Goal: Submit feedback/report problem

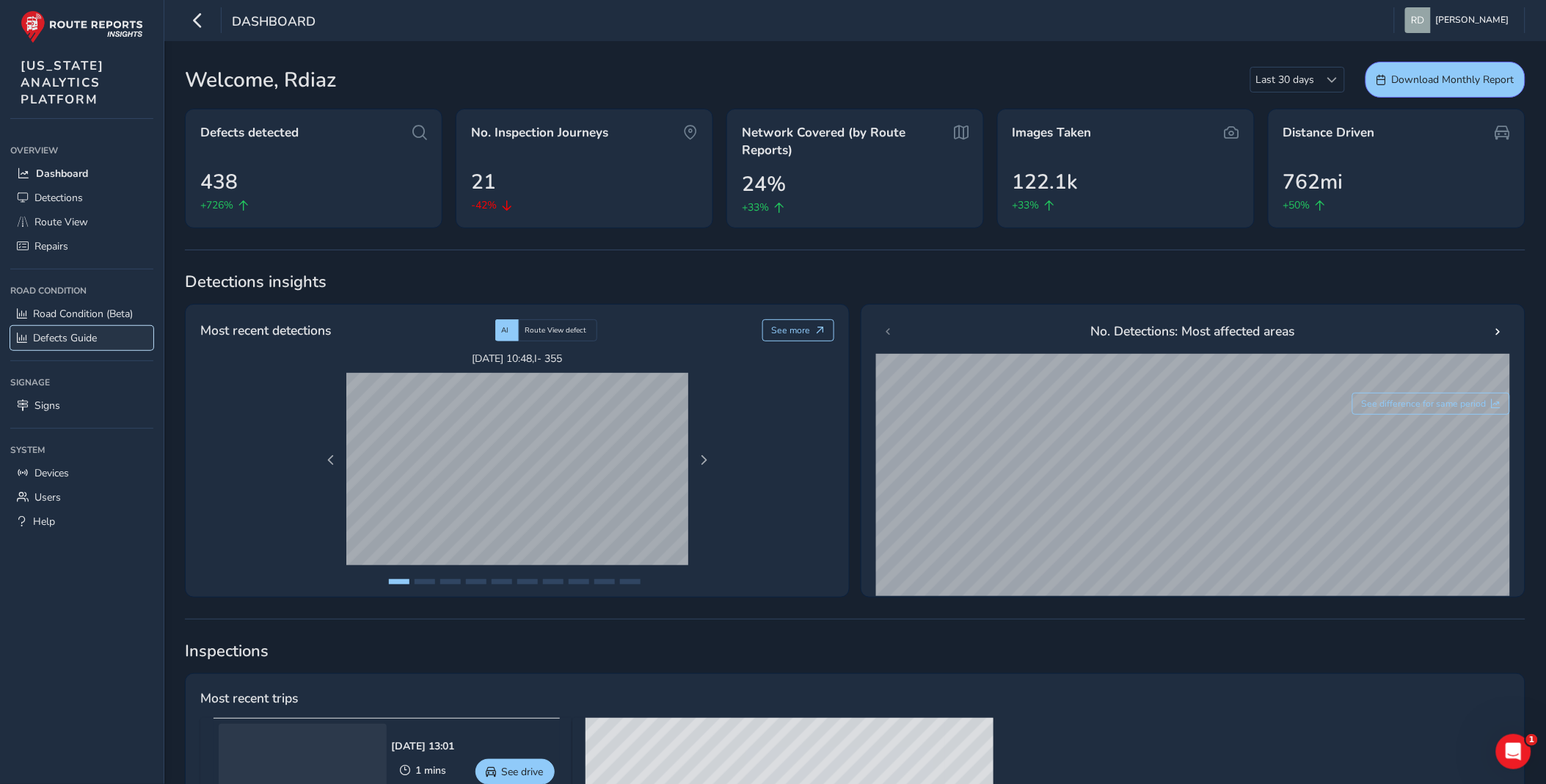
click at [82, 336] on span "Defects Guide" at bounding box center [65, 337] width 64 height 14
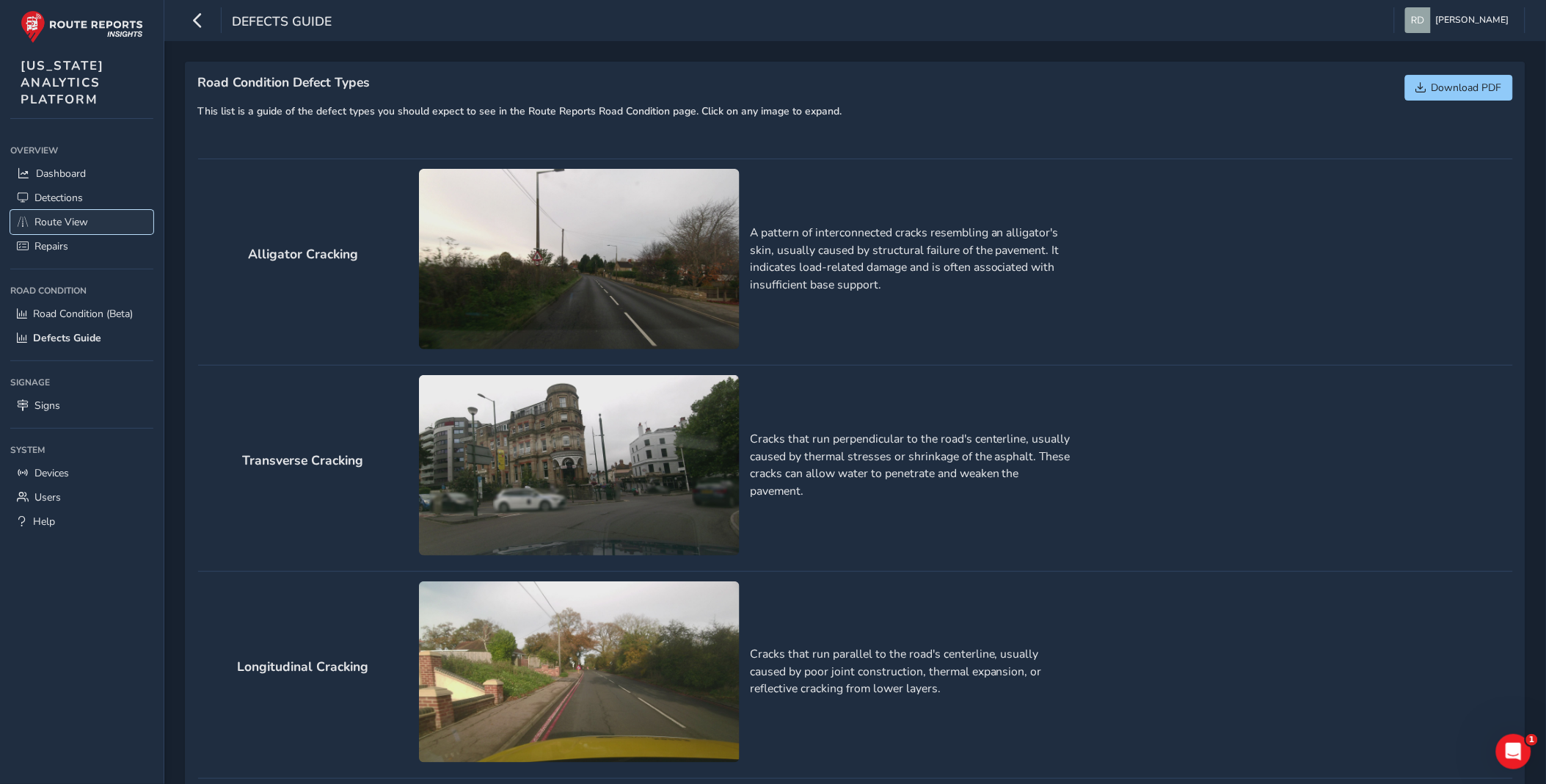
click at [94, 218] on link "Route View" at bounding box center [82, 221] width 143 height 24
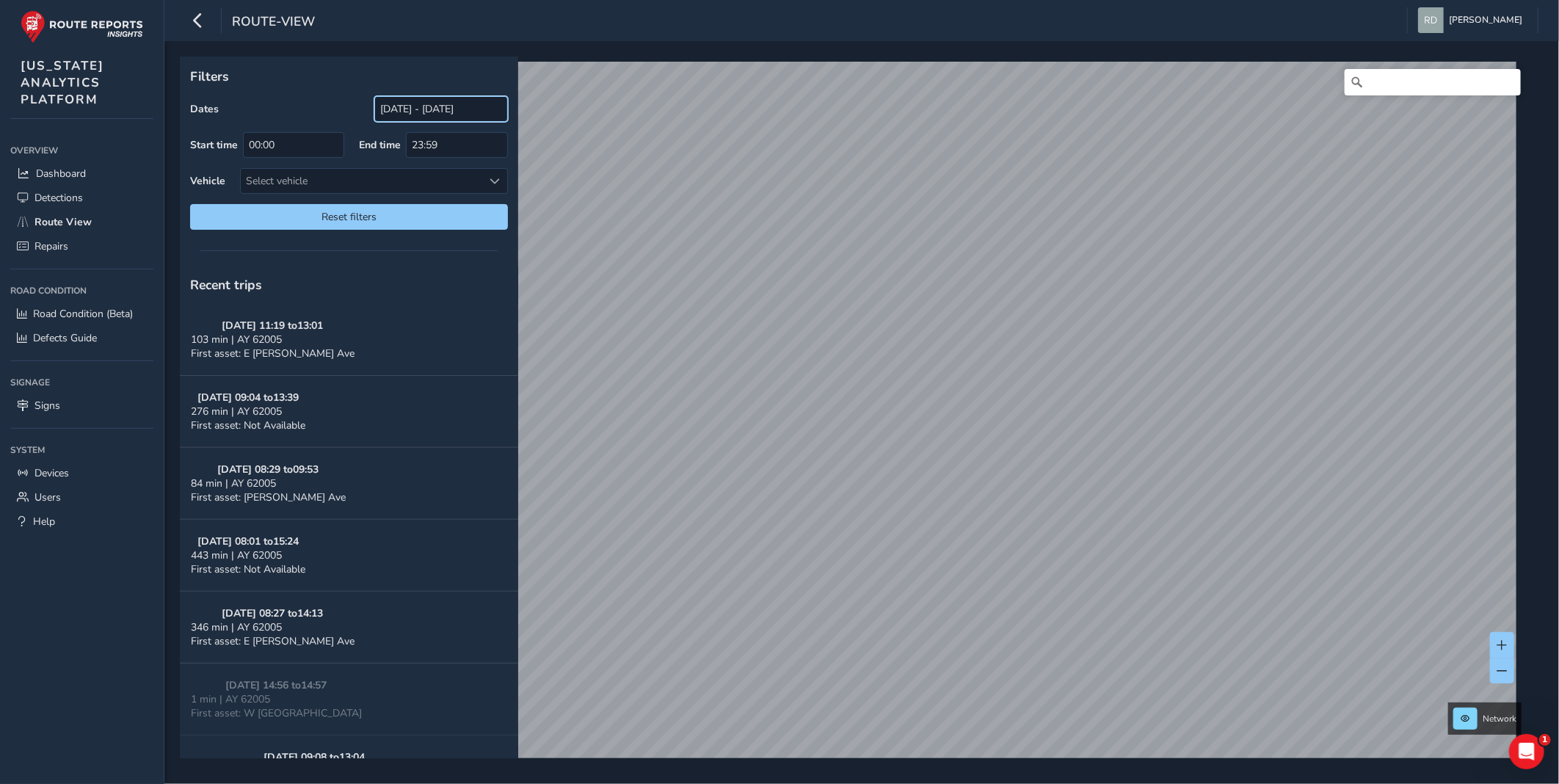
click at [440, 99] on input "[DATE] - [DATE]" at bounding box center [441, 108] width 133 height 26
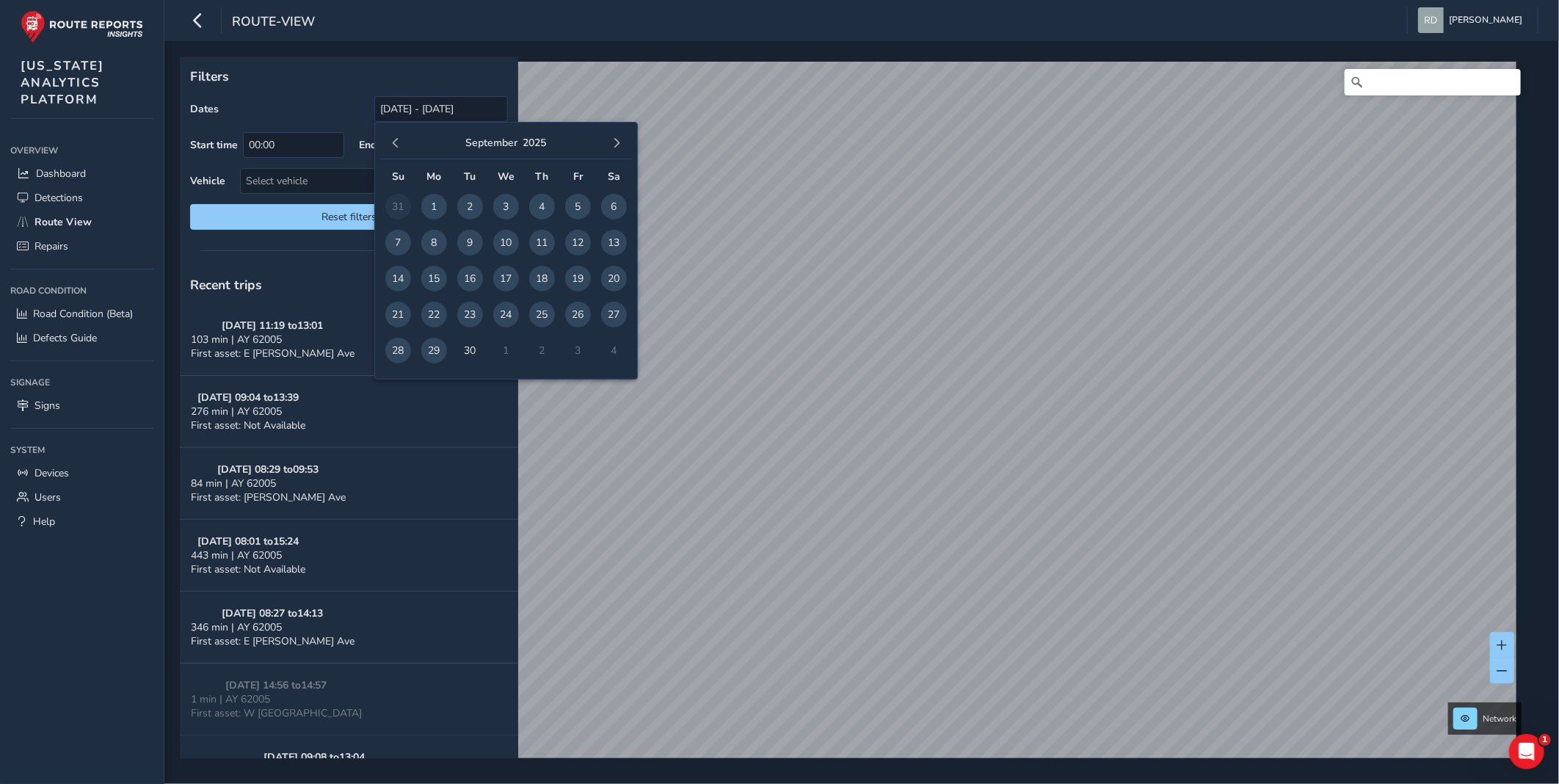
click at [431, 202] on span "1" at bounding box center [434, 206] width 26 height 26
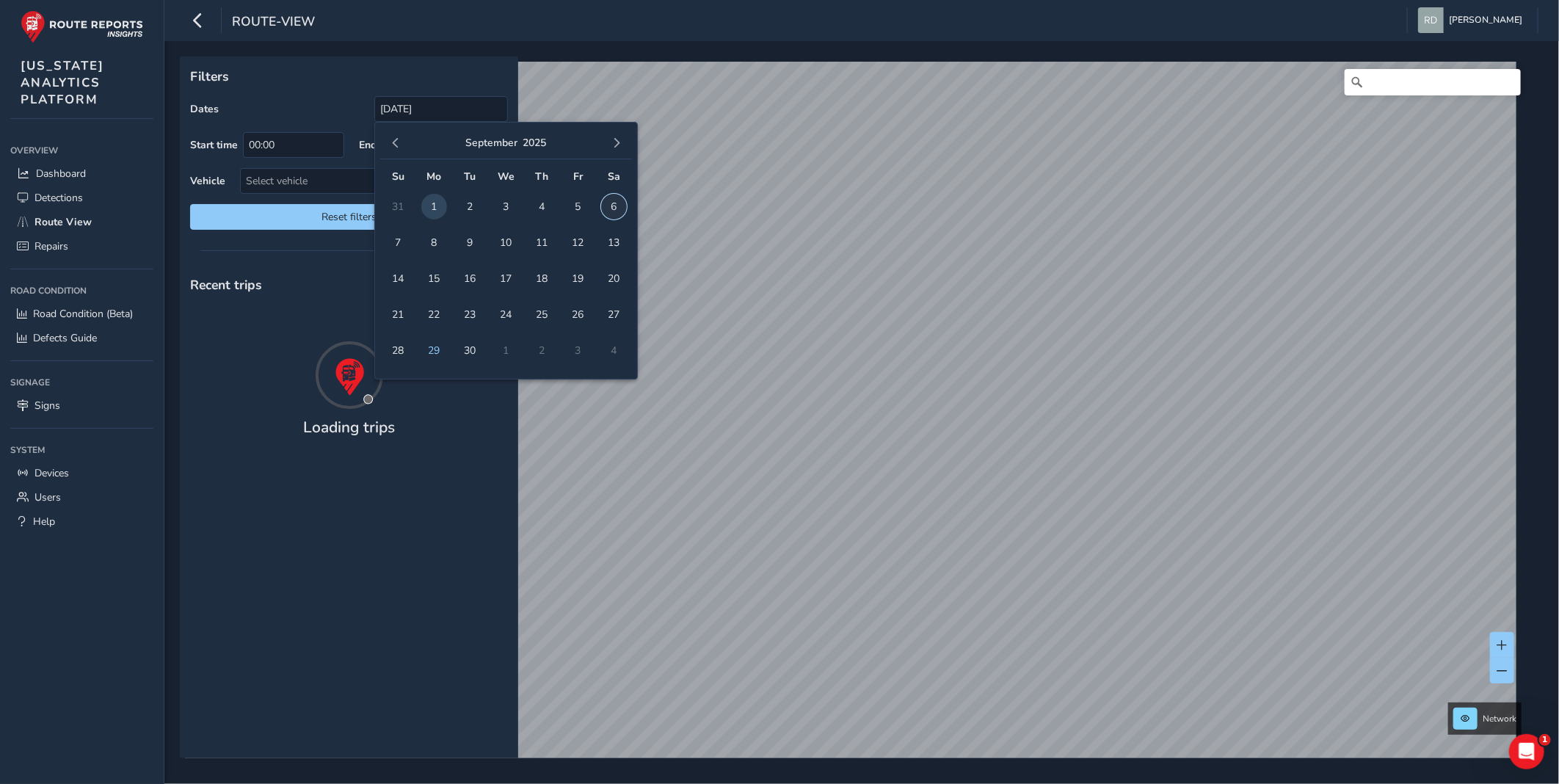
click at [606, 206] on span "6" at bounding box center [614, 206] width 26 height 26
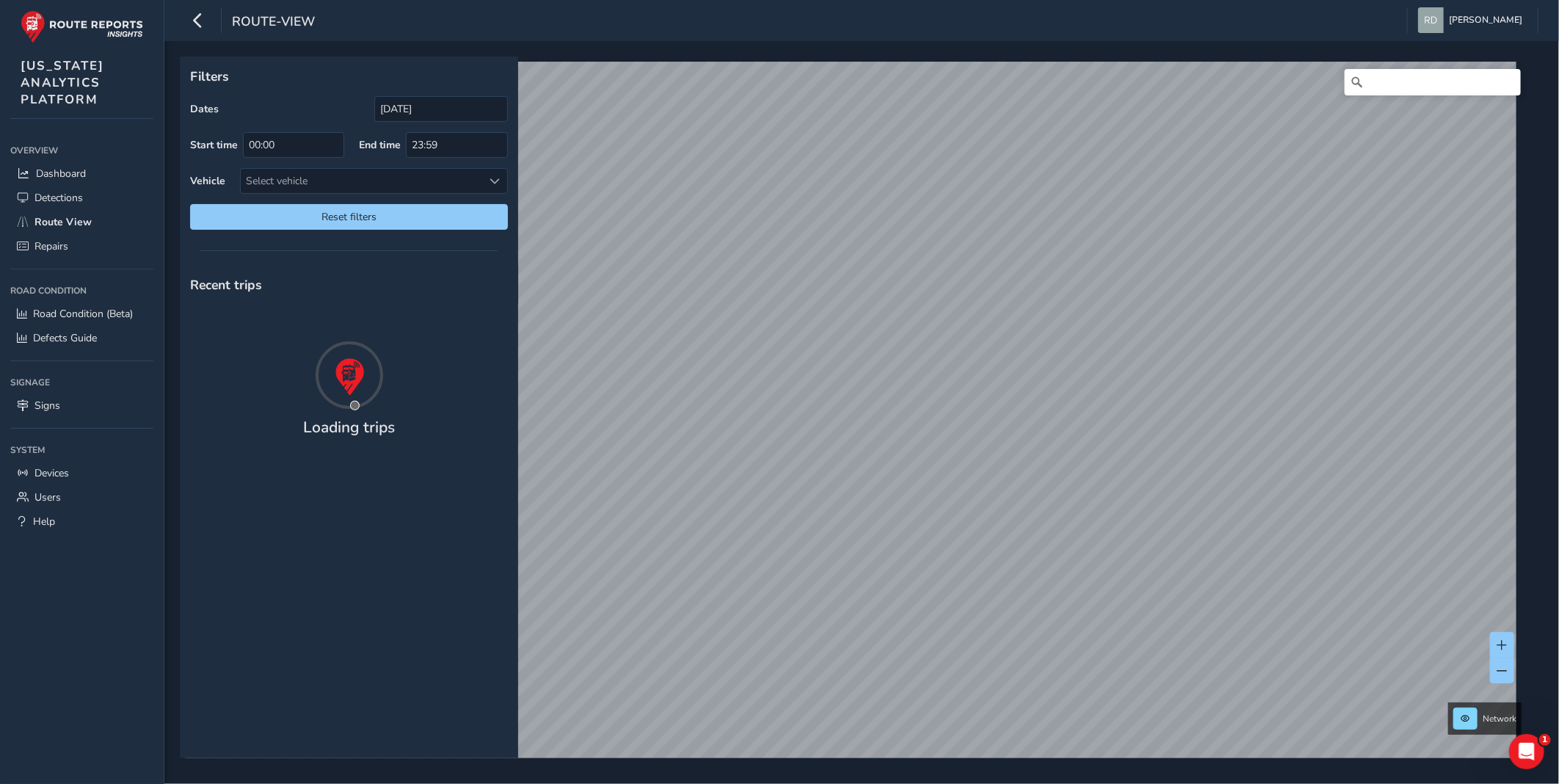
type input "[DATE] - [DATE]"
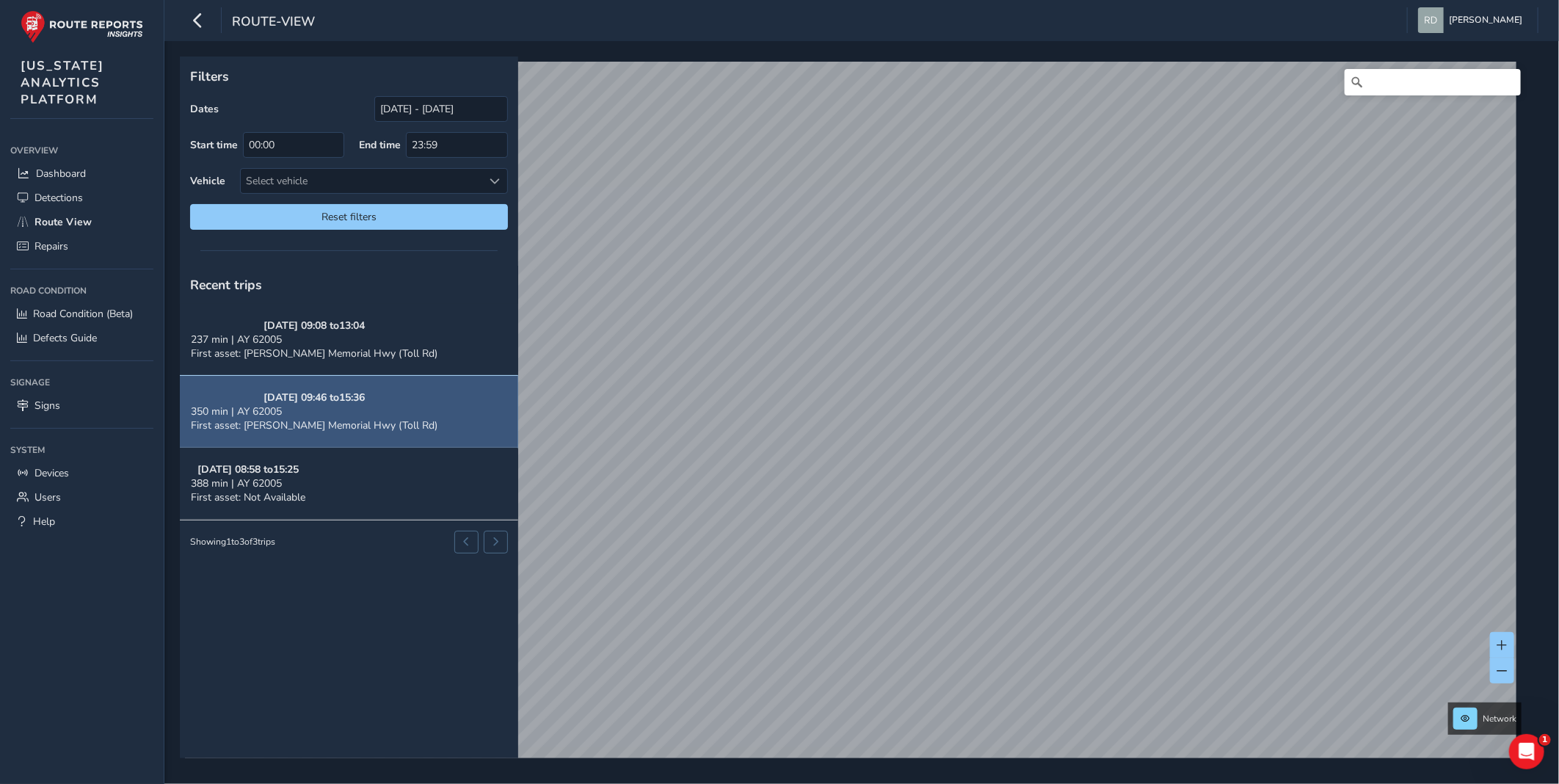
click at [346, 419] on span "First asset: [PERSON_NAME] Memorial Hwy (Toll Rd)" at bounding box center [313, 425] width 247 height 14
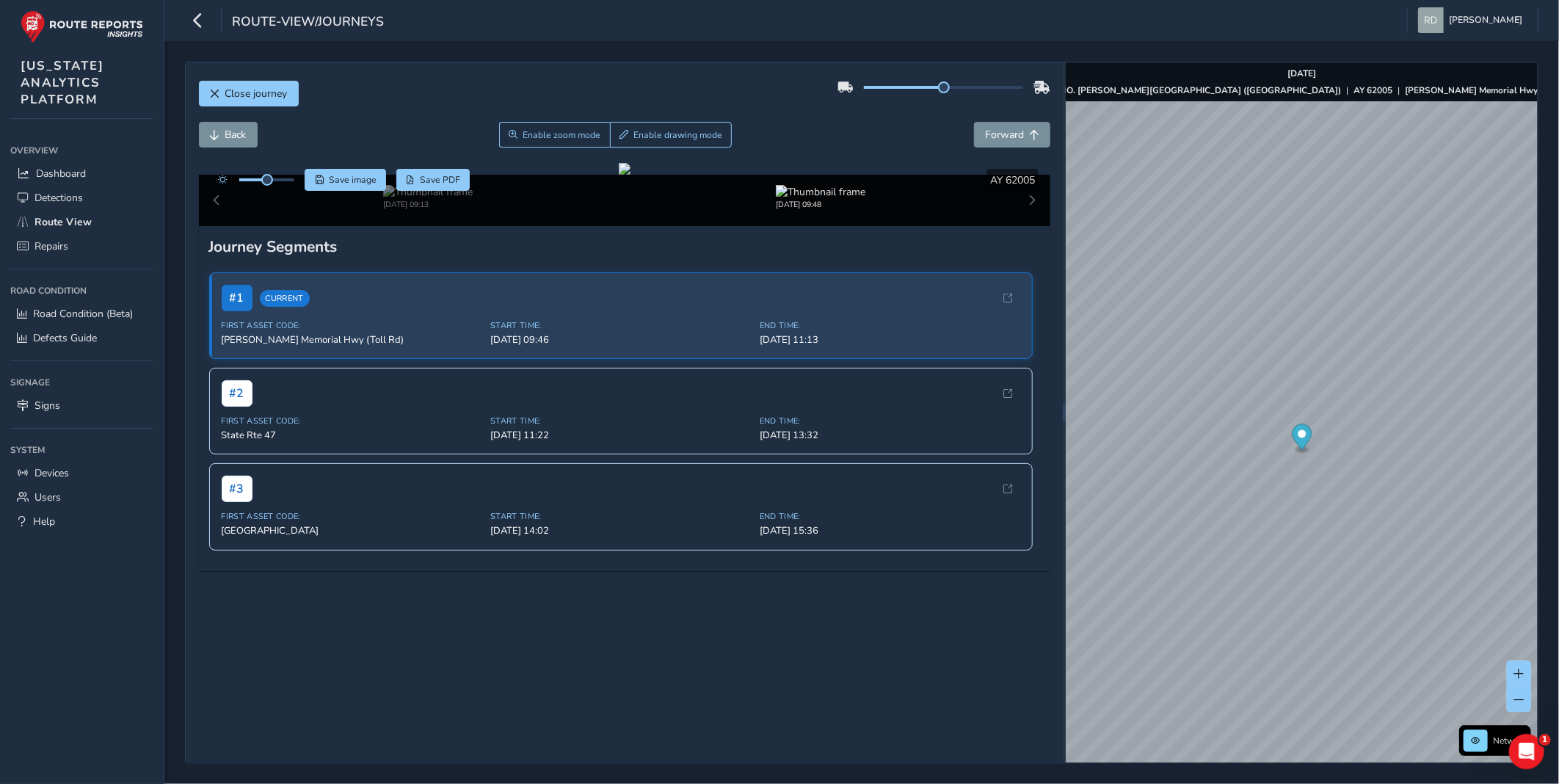
click at [842, 129] on div "Back Enable zoom mode Enable drawing mode Forward" at bounding box center [625, 134] width 852 height 26
click at [834, 114] on div "Close journey" at bounding box center [625, 99] width 852 height 47
click at [835, 114] on div "Close journey" at bounding box center [625, 99] width 852 height 47
click at [856, 120] on div "Close journey" at bounding box center [625, 99] width 852 height 47
click at [991, 150] on div "Back Enable zoom mode Enable drawing mode Forward" at bounding box center [625, 142] width 852 height 42
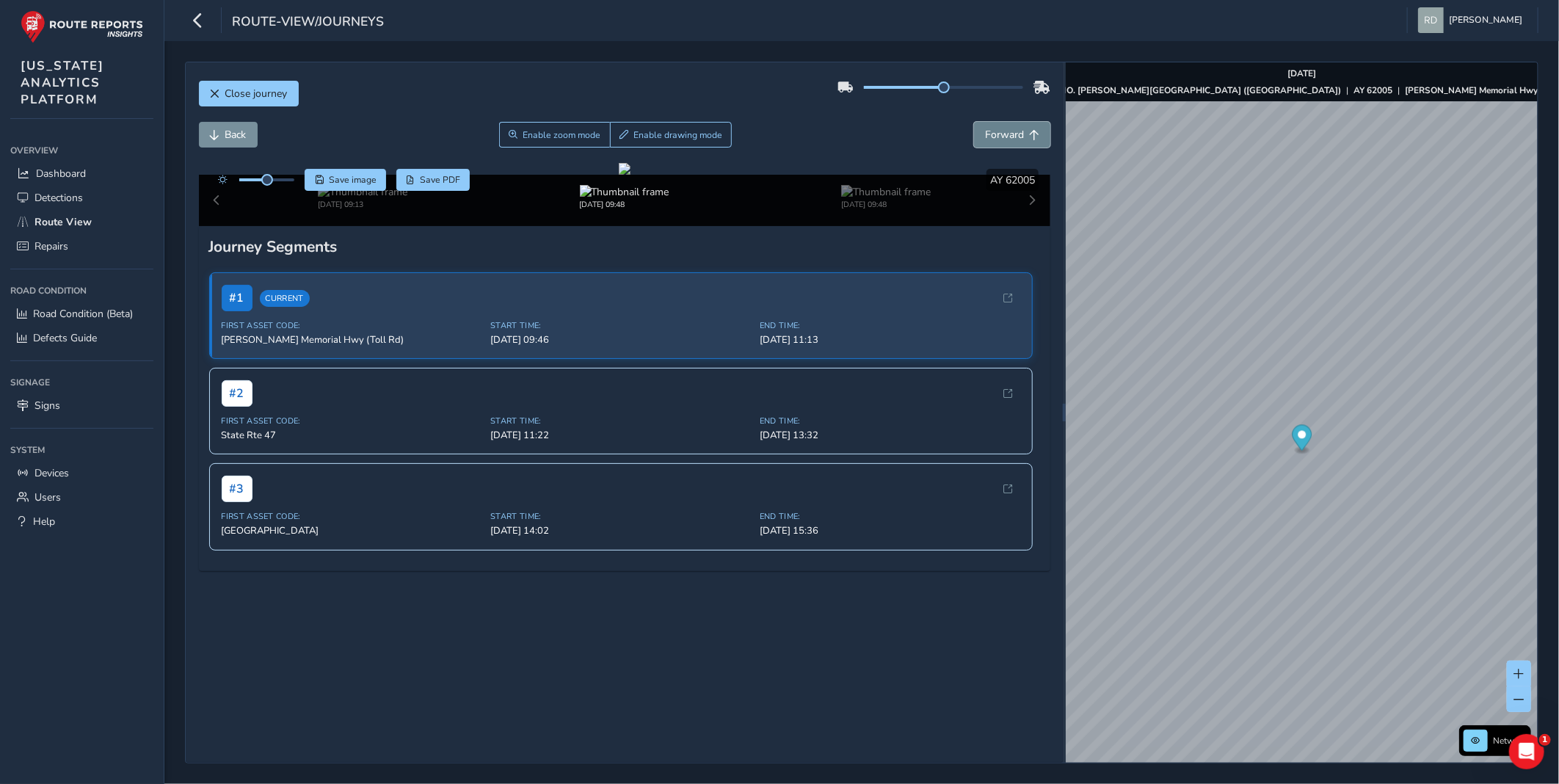
click at [997, 140] on span "Forward" at bounding box center [1005, 134] width 39 height 14
click at [716, 103] on div "Close journey" at bounding box center [625, 99] width 852 height 47
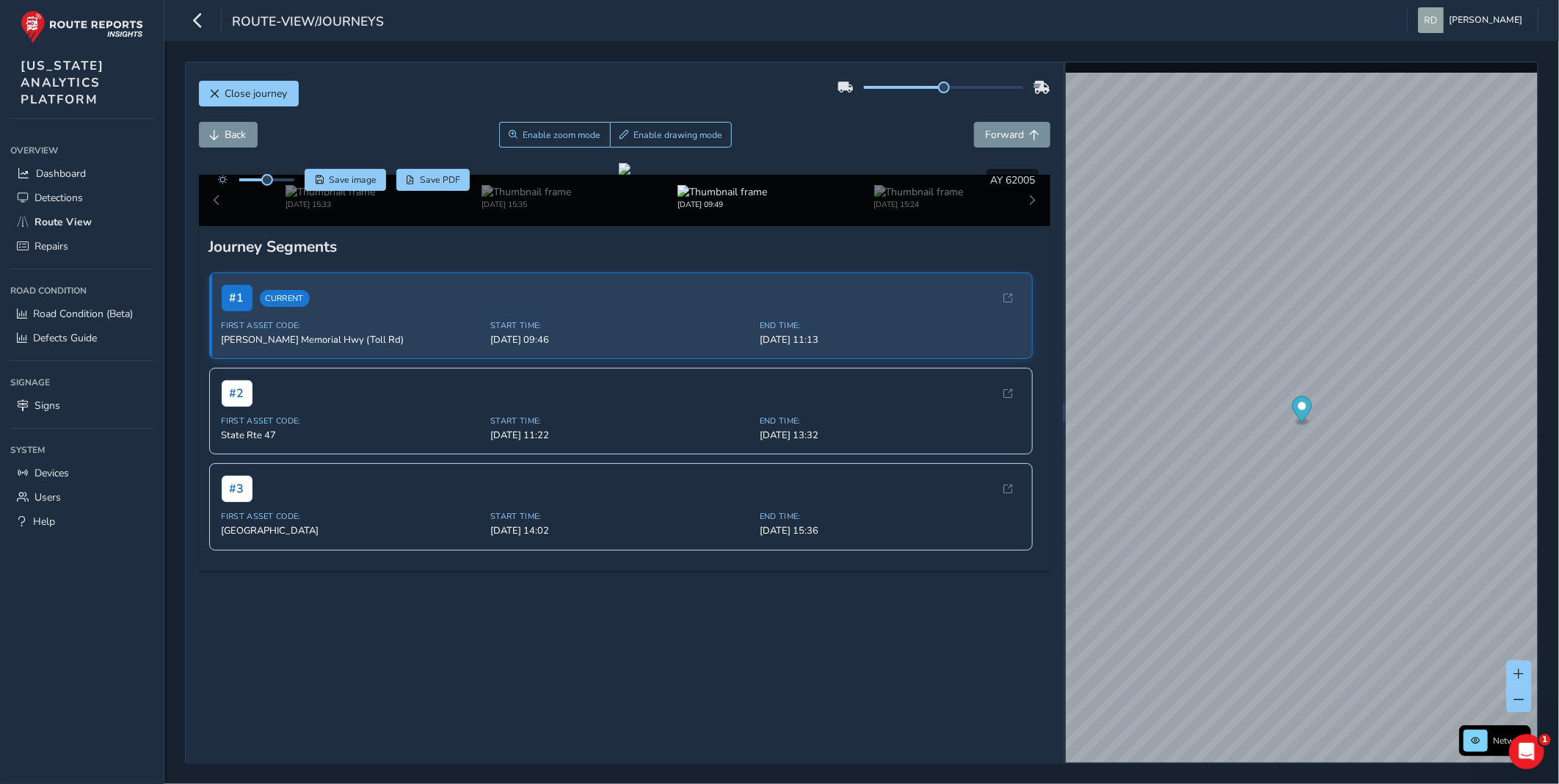
click at [603, 87] on div "Close journey" at bounding box center [625, 99] width 852 height 47
click at [666, 94] on div "Close journey" at bounding box center [625, 99] width 852 height 47
click at [544, 69] on div "Close journey Back Enable zoom mode Enable drawing mode Forward Click and Drag …" at bounding box center [624, 413] width 877 height 700
drag, startPoint x: 937, startPoint y: 91, endPoint x: 980, endPoint y: 88, distance: 43.1
click at [983, 88] on span at bounding box center [988, 87] width 12 height 12
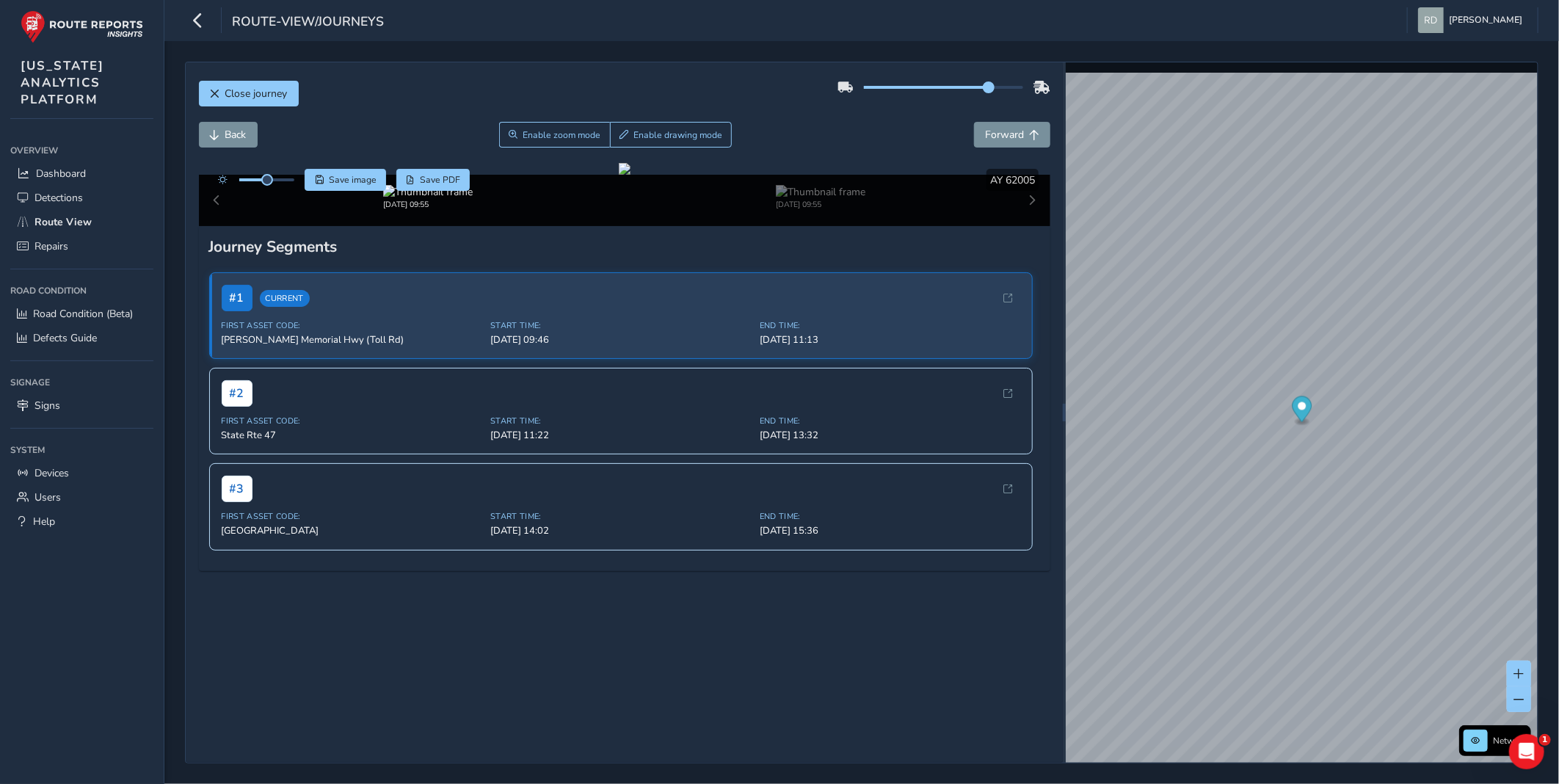
scroll to position [318, 0]
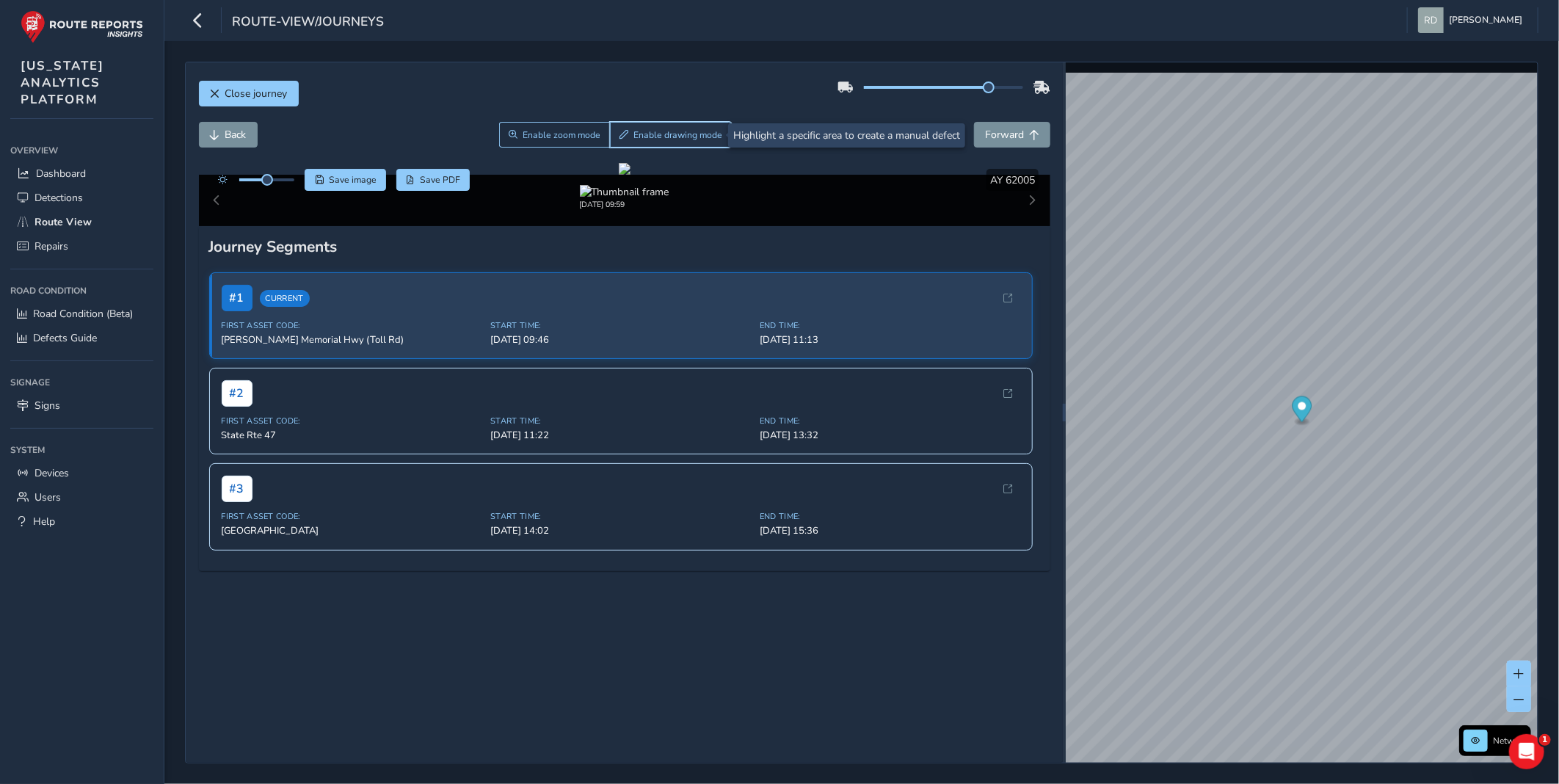
click at [683, 133] on span "Enable drawing mode" at bounding box center [678, 135] width 89 height 12
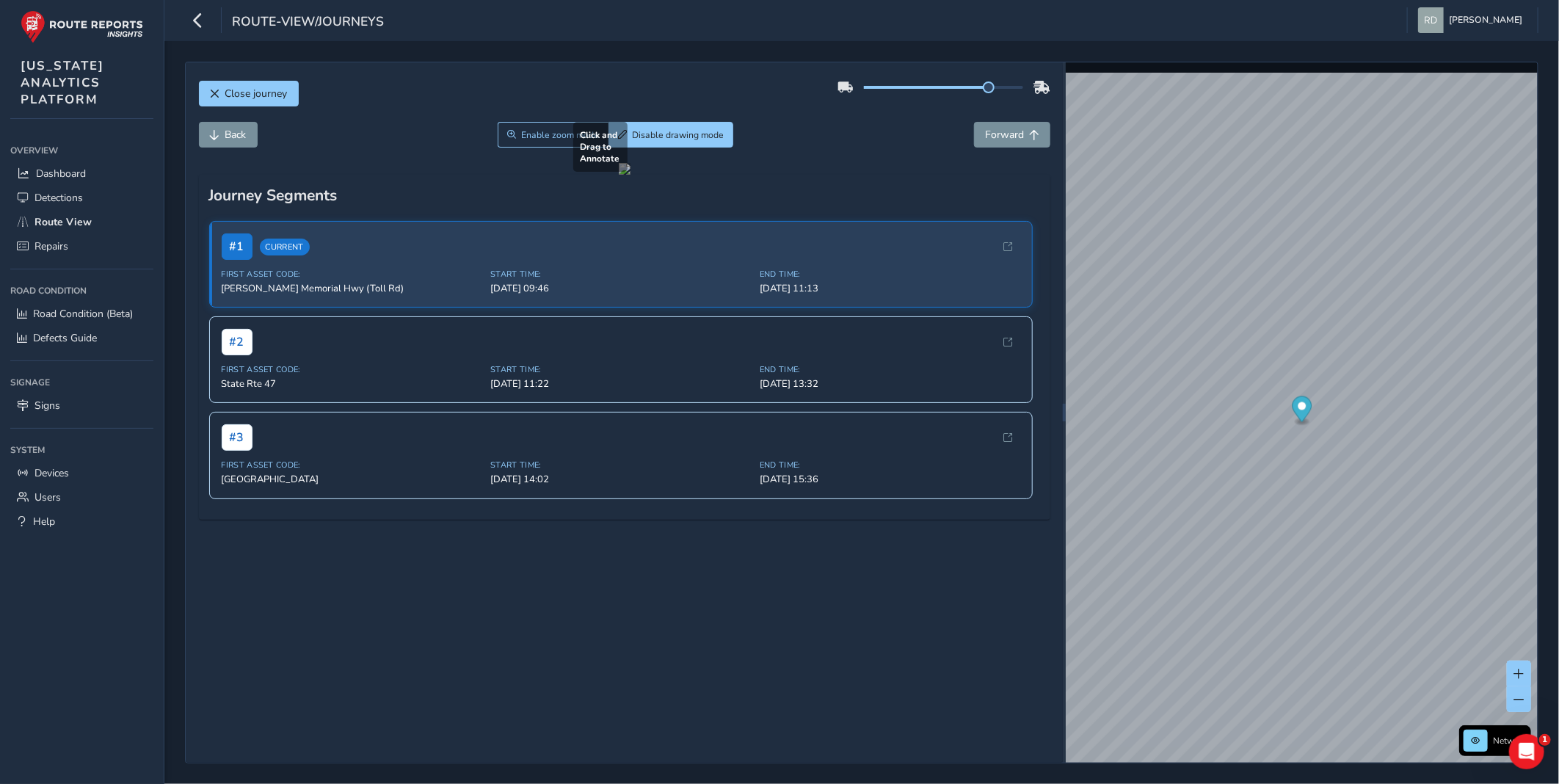
drag, startPoint x: 699, startPoint y: 494, endPoint x: 783, endPoint y: 575, distance: 116.7
click at [631, 175] on div at bounding box center [625, 169] width 12 height 12
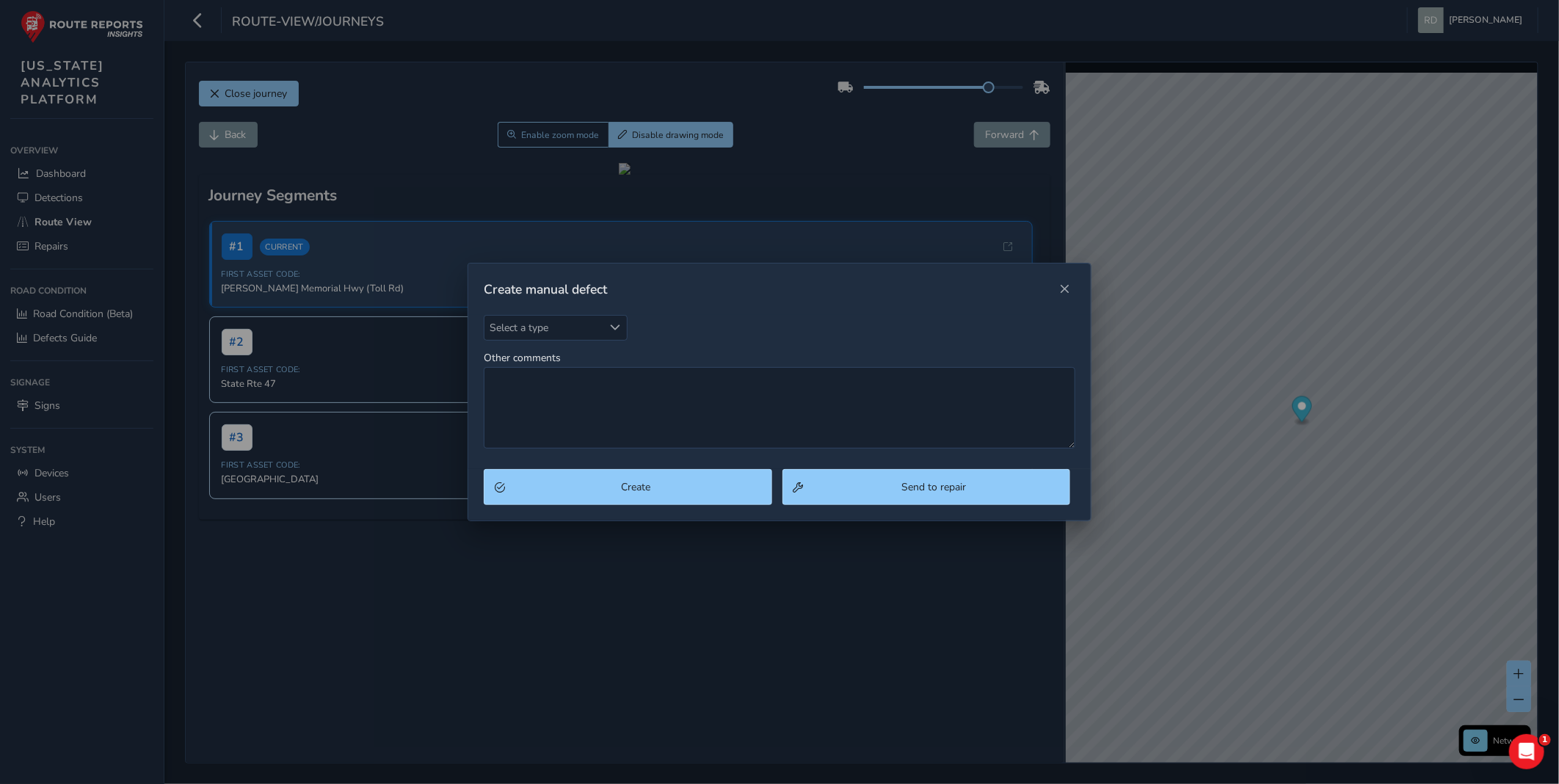
click at [529, 342] on div "Select a type Select a type Other comments" at bounding box center [780, 382] width 592 height 134
click at [533, 332] on span "Select a type" at bounding box center [544, 327] width 118 height 24
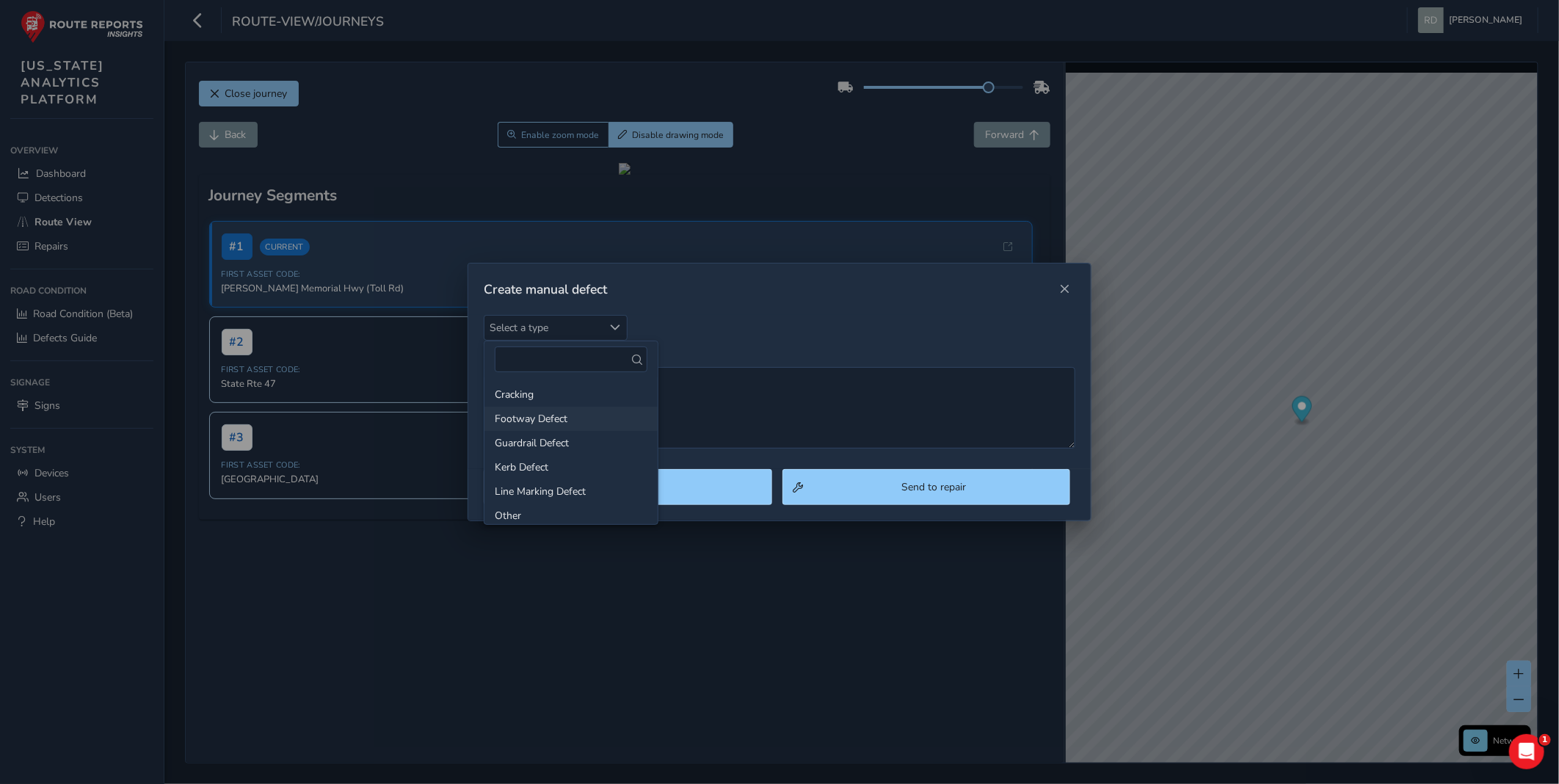
click at [522, 412] on li "Footway Defect" at bounding box center [571, 419] width 173 height 24
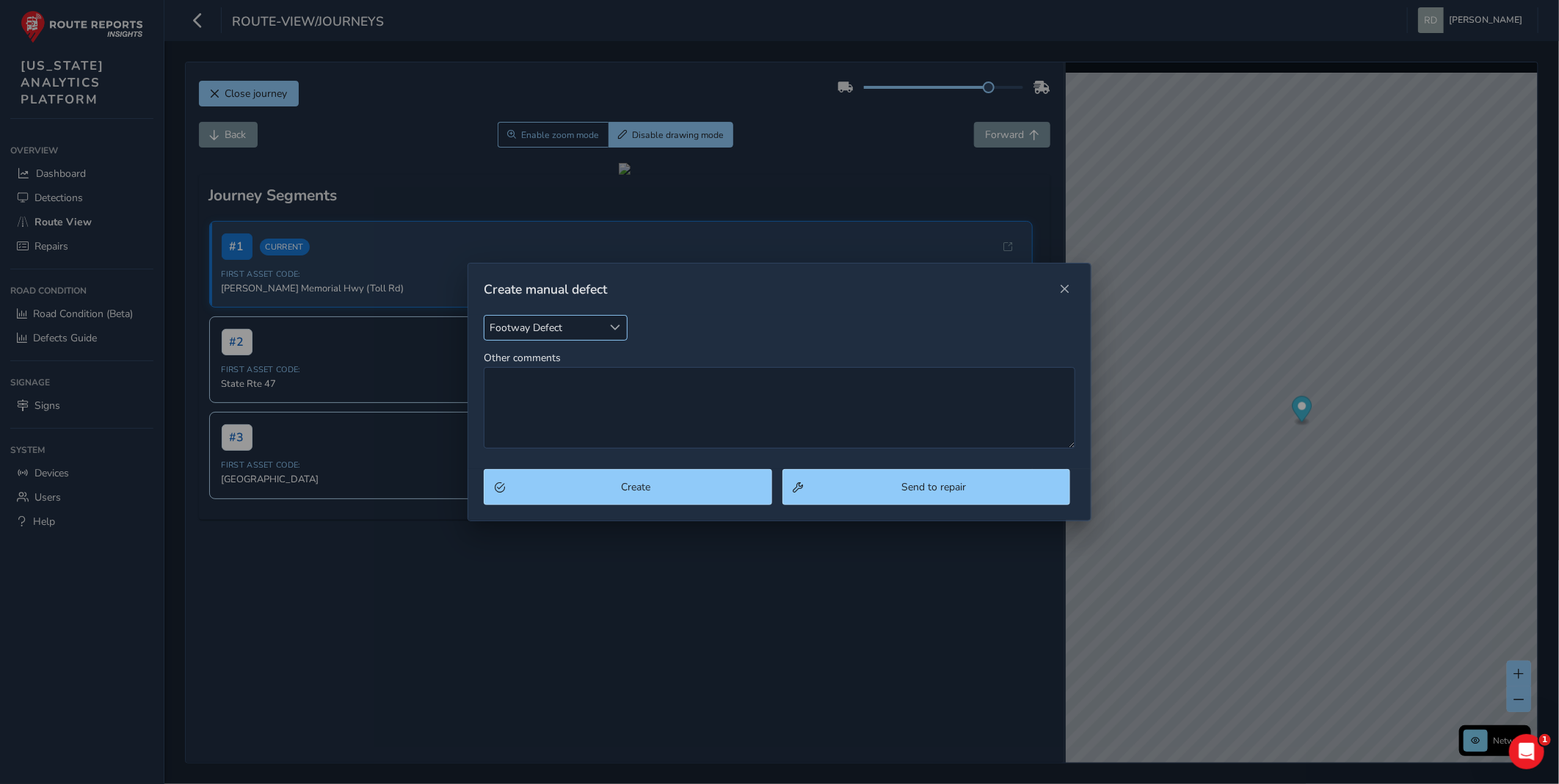
click at [535, 317] on span "Footway Defect" at bounding box center [544, 327] width 118 height 24
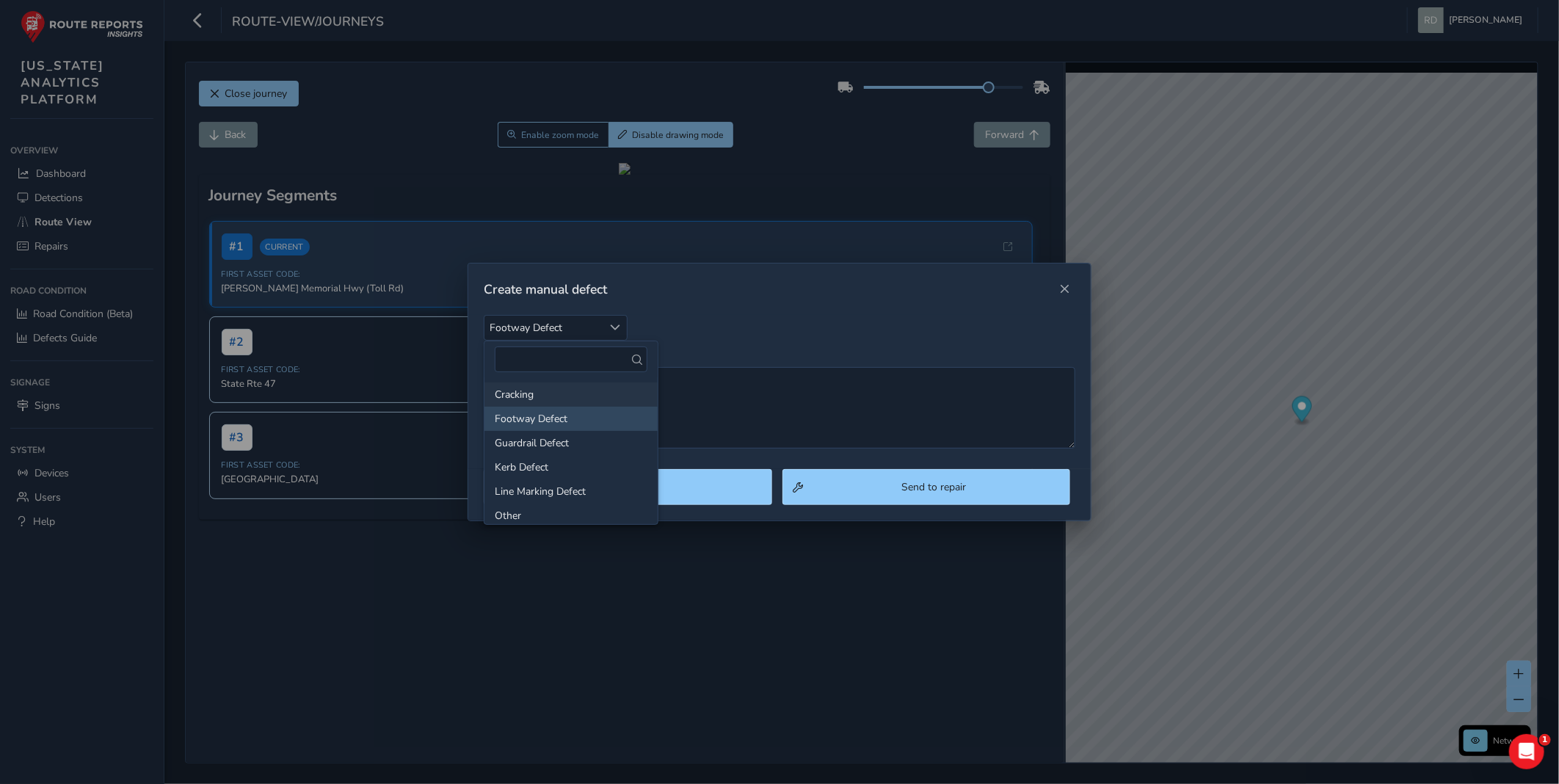
click at [529, 392] on li "Cracking" at bounding box center [571, 393] width 173 height 24
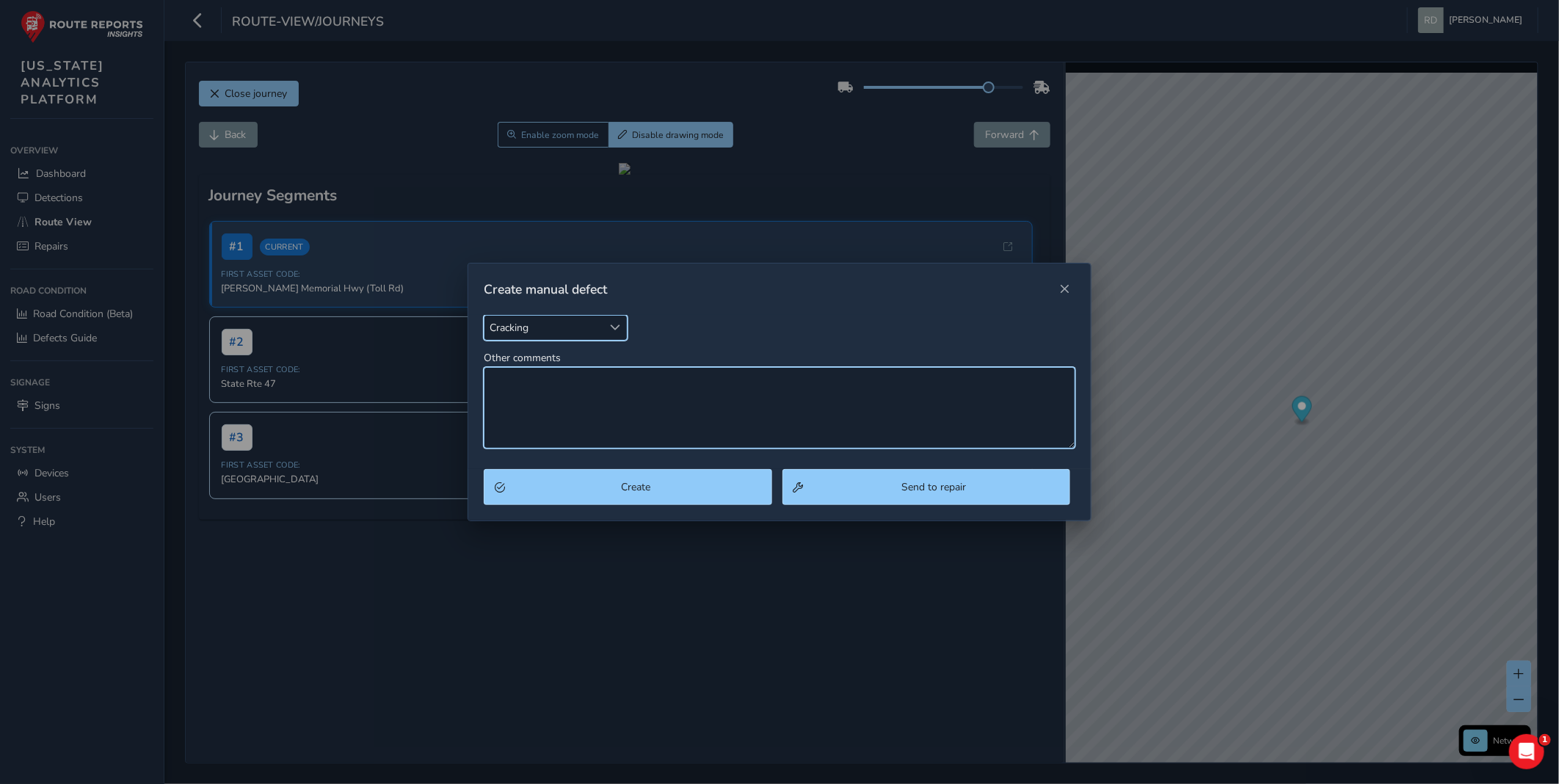
click at [538, 413] on textarea "Other comments" at bounding box center [780, 408] width 592 height 81
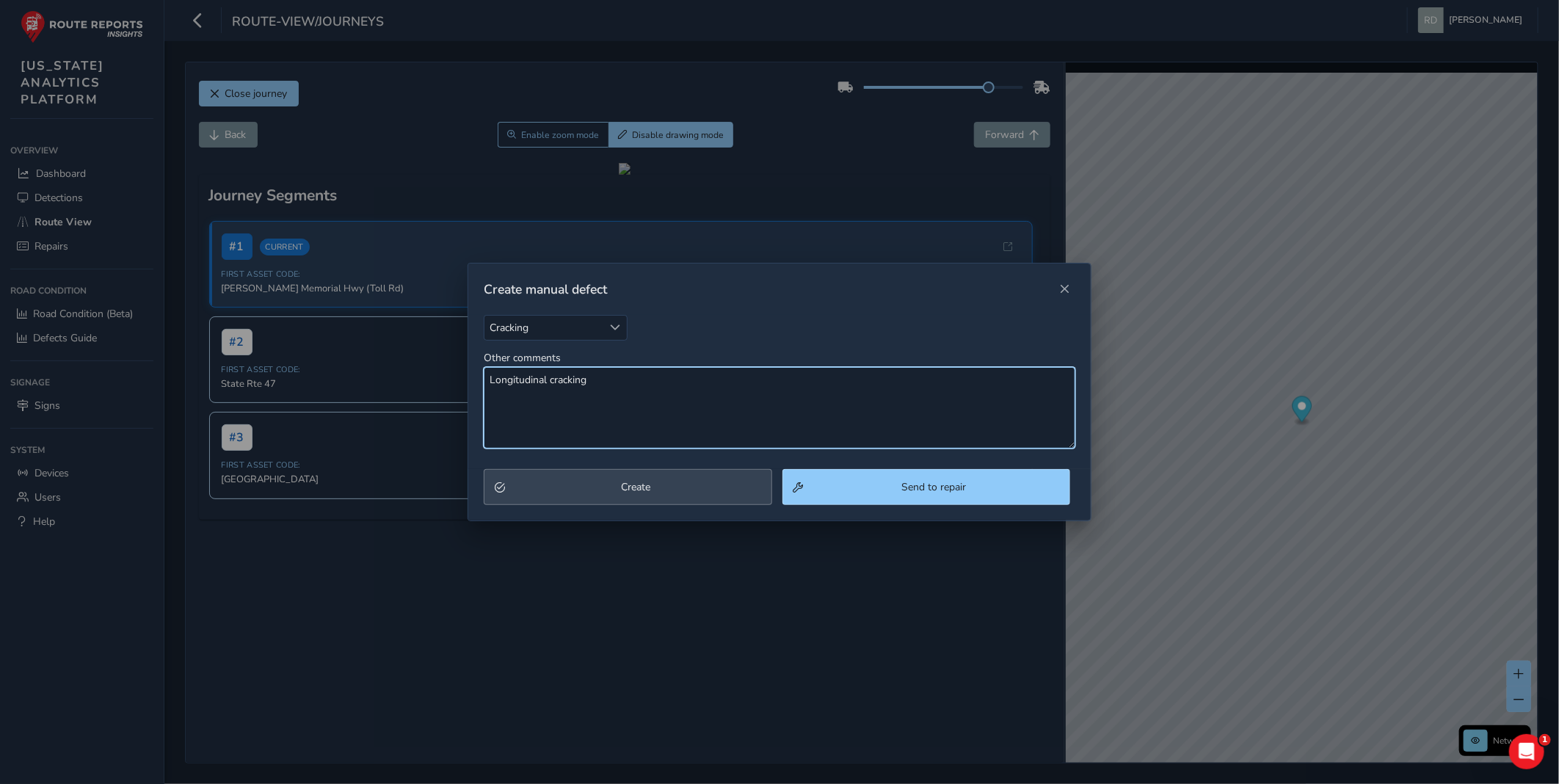
type textarea "Longitudinal cracking"
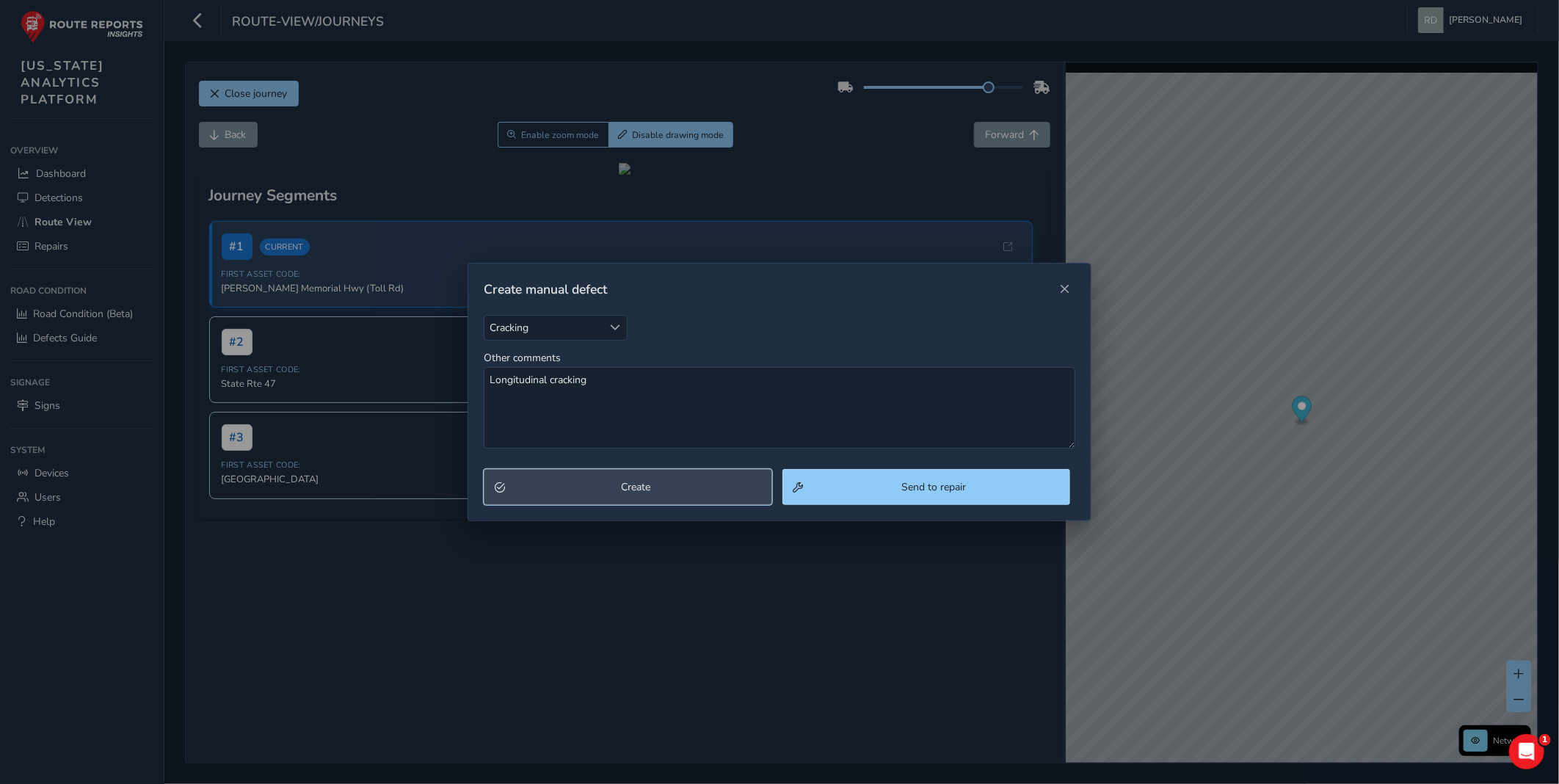
click at [596, 490] on span "Create" at bounding box center [635, 486] width 250 height 14
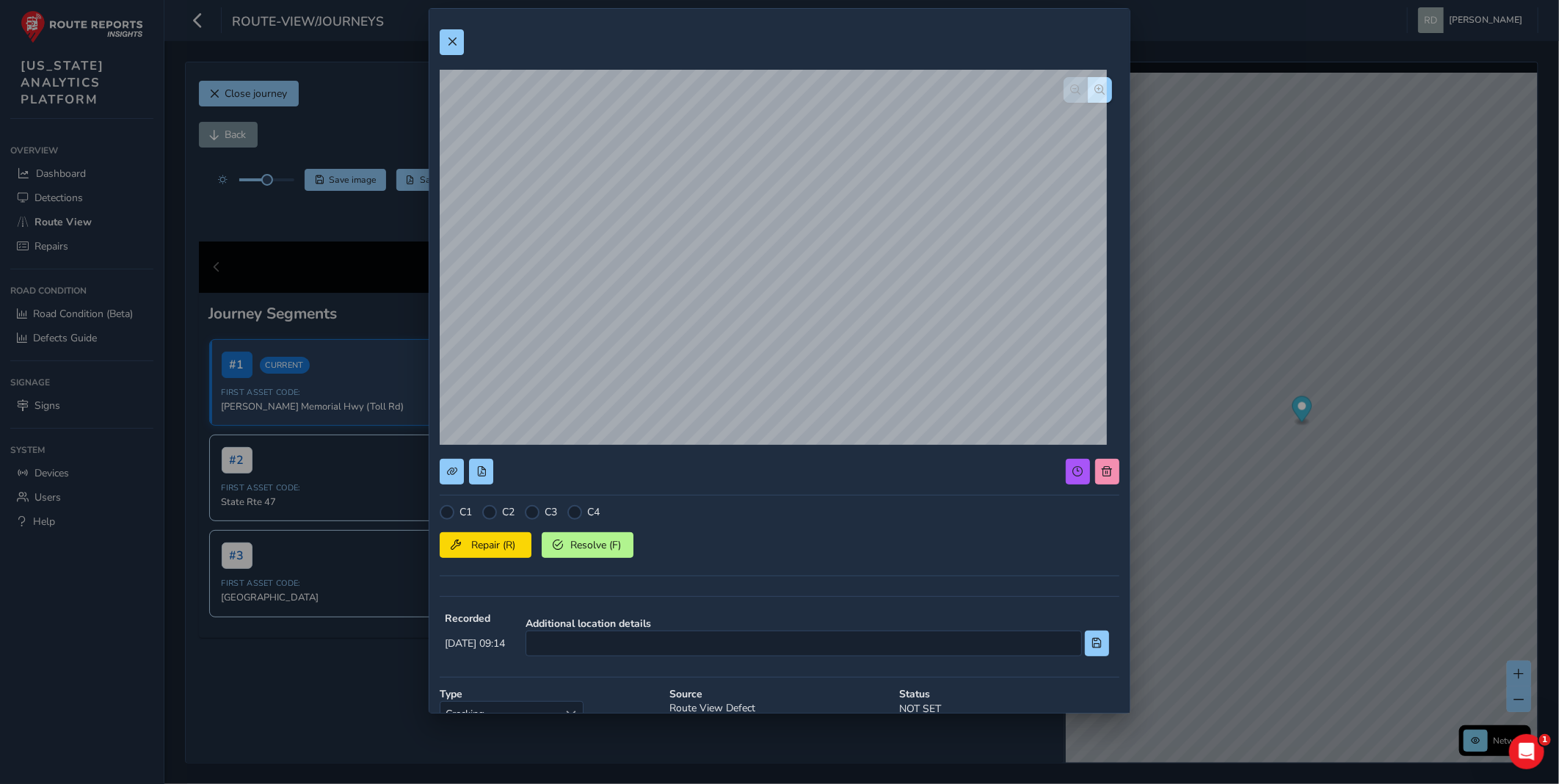
click at [1352, 452] on div "C1 C2 C3 C4 Repair (R) Resolve (F) Recorded [DATE] 09:14 Additional location de…" at bounding box center [780, 392] width 1559 height 784
click at [759, 42] on div at bounding box center [780, 42] width 680 height 26
click at [489, 516] on div at bounding box center [489, 511] width 15 height 15
click at [492, 513] on div at bounding box center [489, 511] width 15 height 15
click at [485, 538] on span "Repair (R)" at bounding box center [493, 544] width 54 height 14
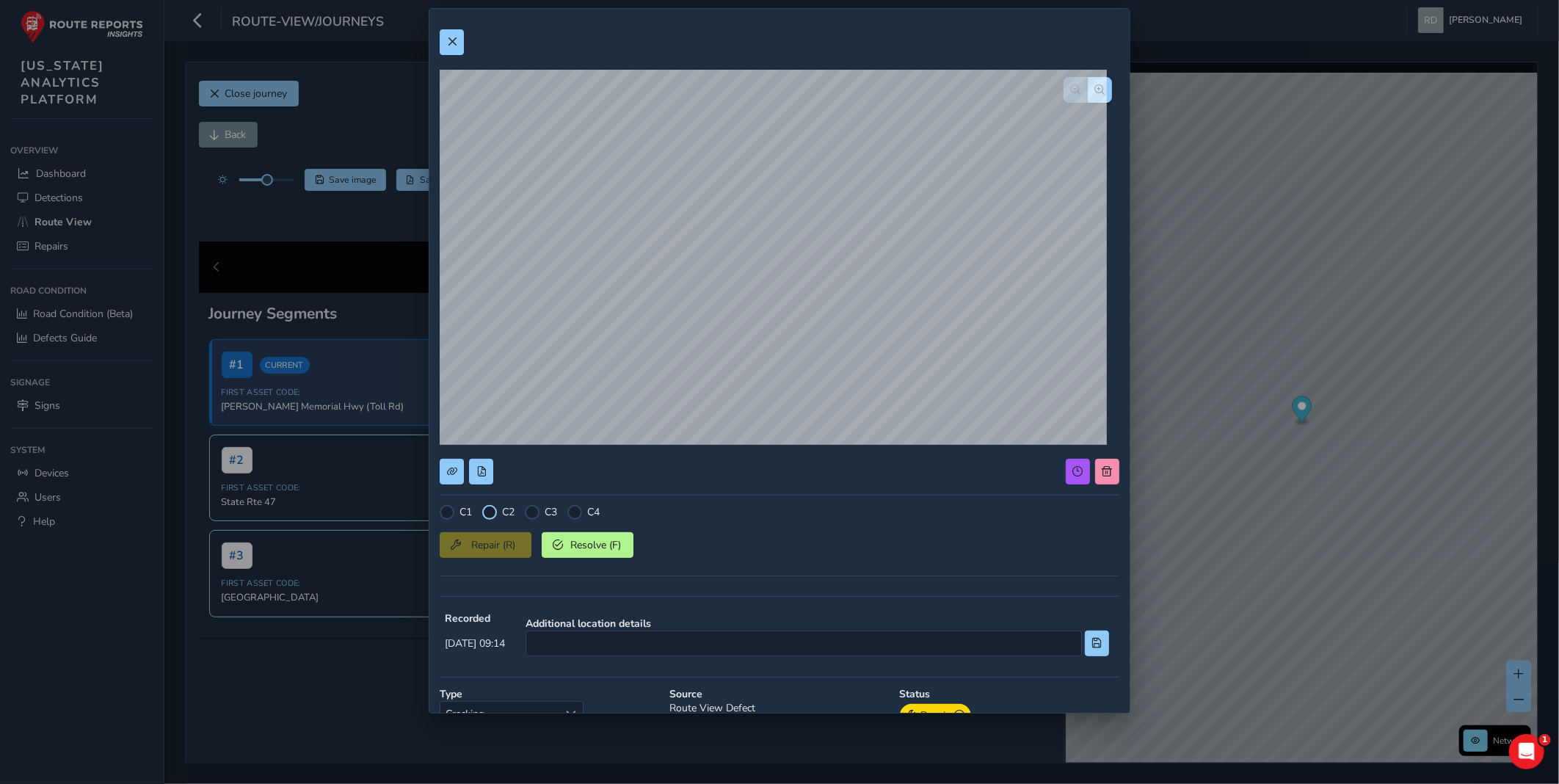
click at [489, 501] on div "C1 C2 C3 C4 Repair (R) Resolve (F) Recorded [DATE] 09:14 Additional location de…" at bounding box center [780, 447] width 680 height 855
click at [489, 509] on div at bounding box center [489, 511] width 15 height 15
click at [458, 31] on button at bounding box center [452, 42] width 24 height 26
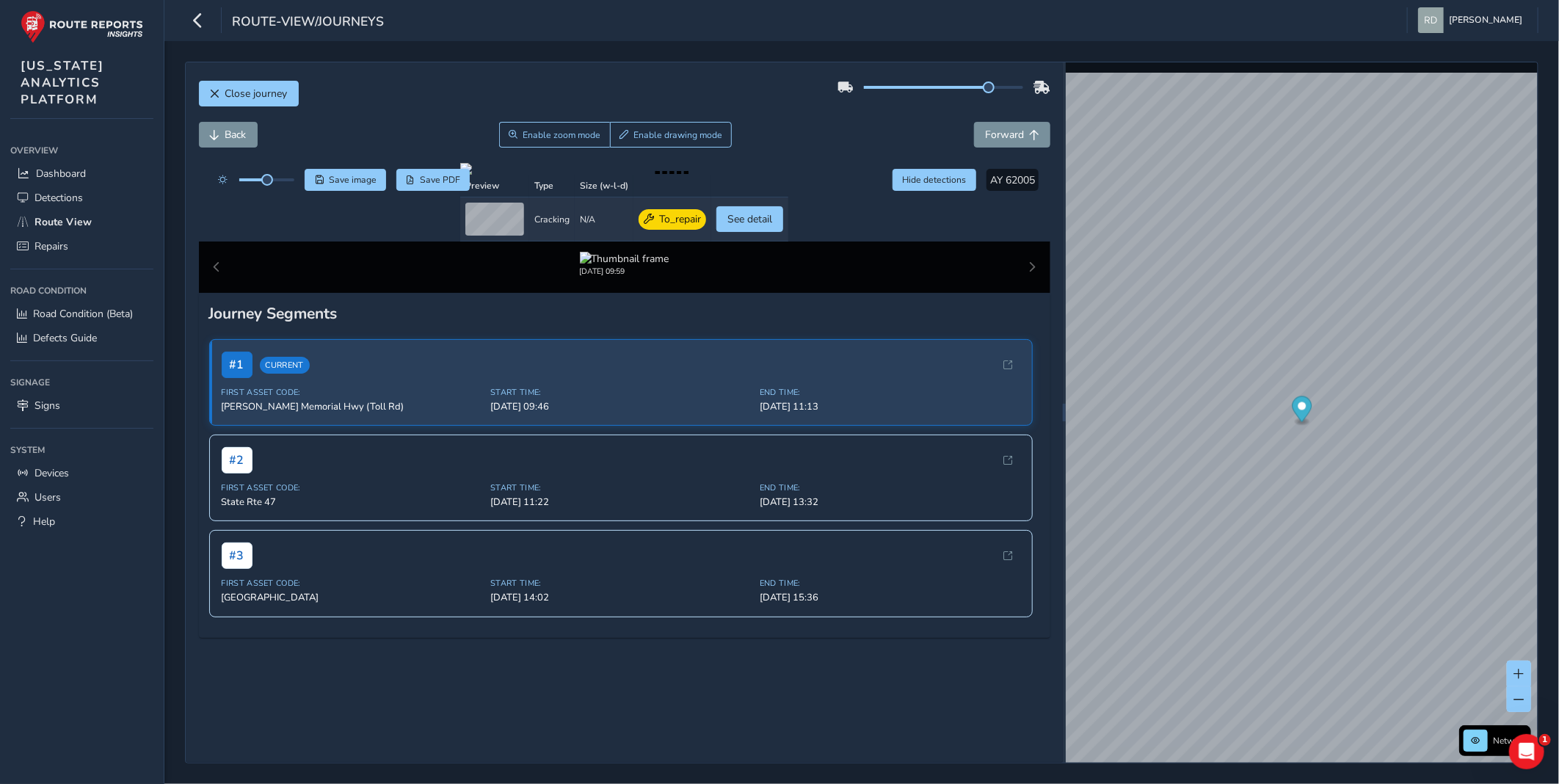
click at [756, 129] on div "Back Enable zoom mode Enable drawing mode Forward" at bounding box center [625, 134] width 852 height 26
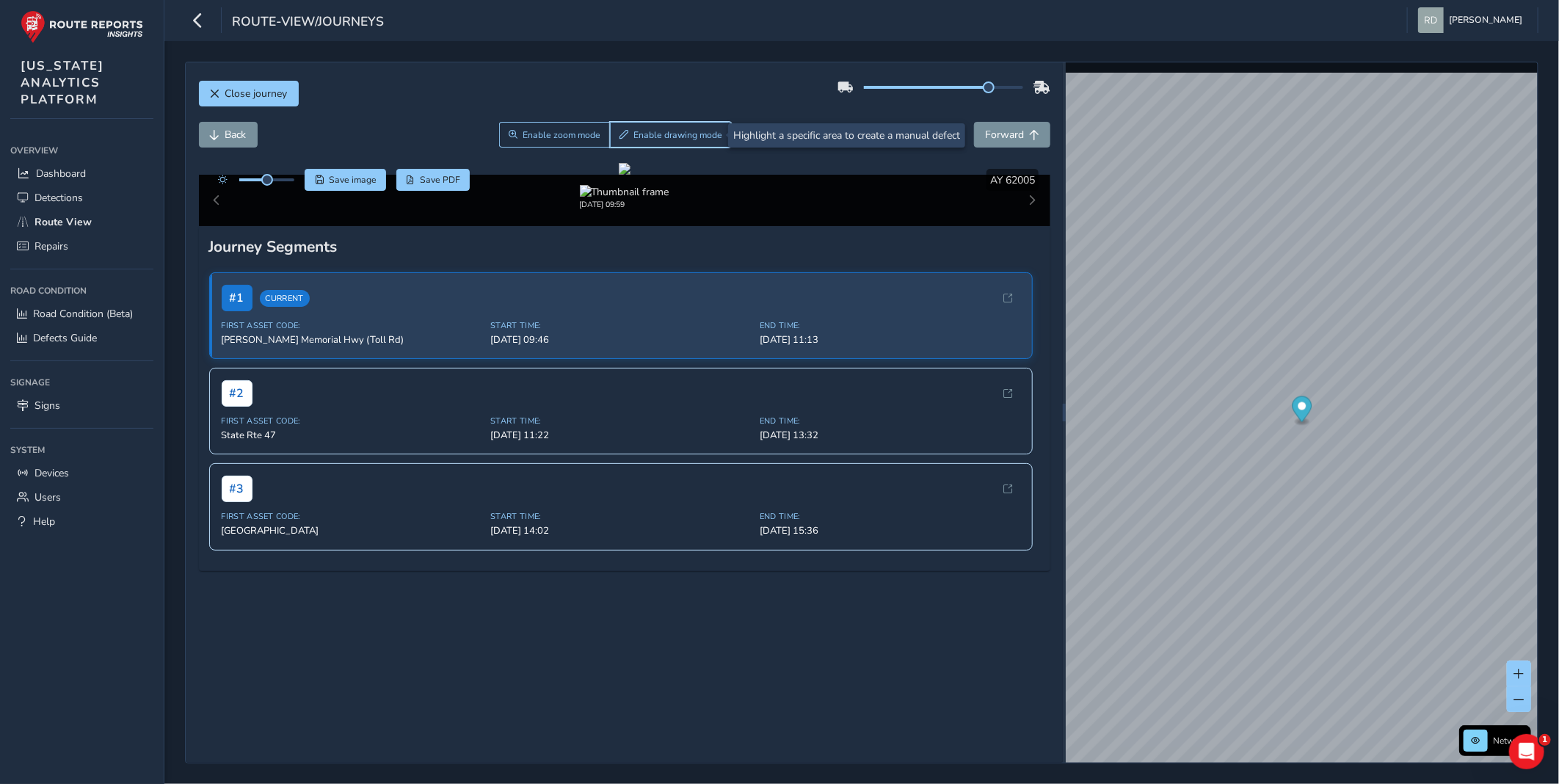
click at [681, 140] on span "Enable drawing mode" at bounding box center [678, 135] width 89 height 12
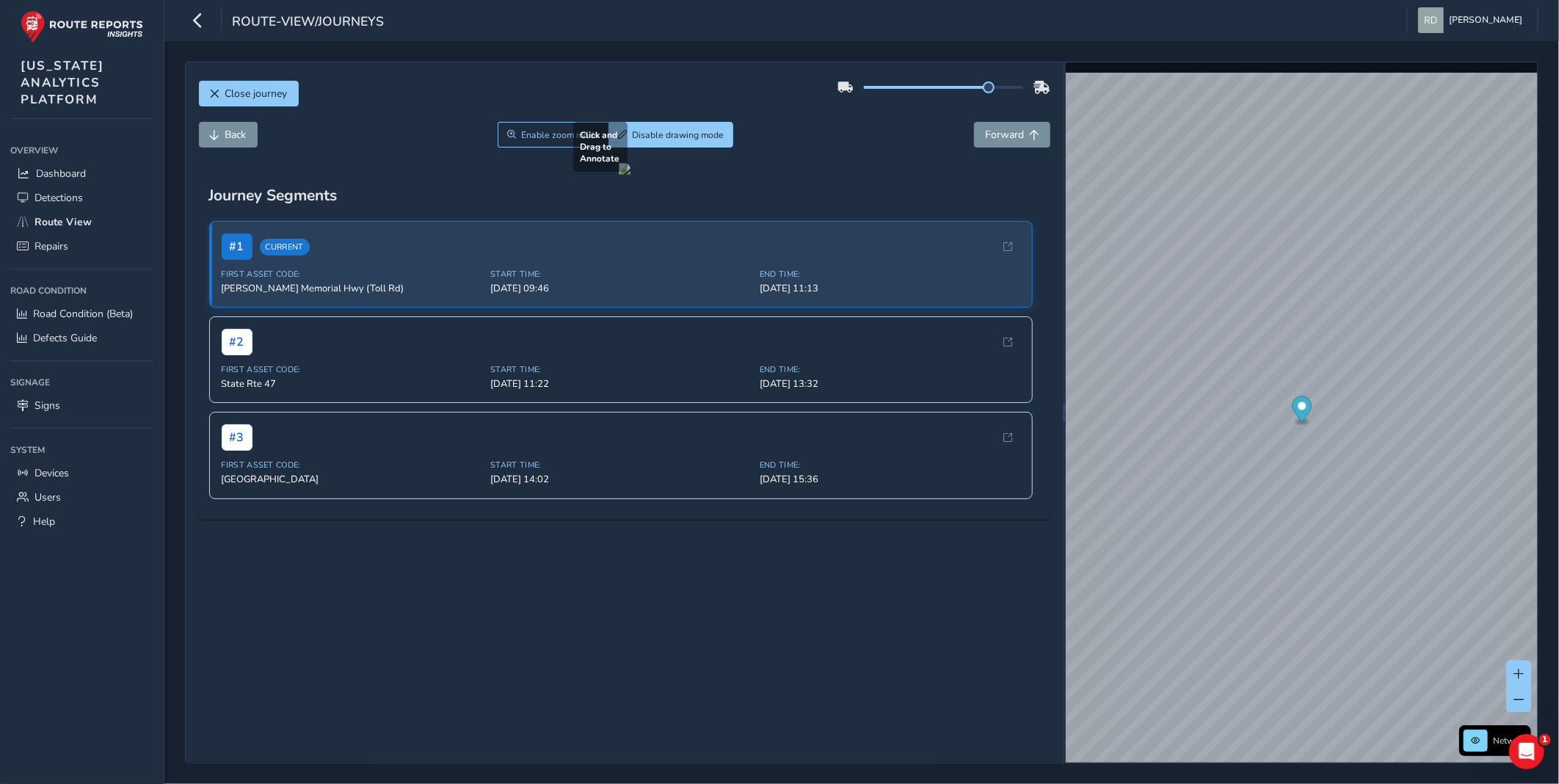
drag, startPoint x: 739, startPoint y: 457, endPoint x: 788, endPoint y: 476, distance: 52.6
click at [631, 175] on div at bounding box center [625, 169] width 12 height 12
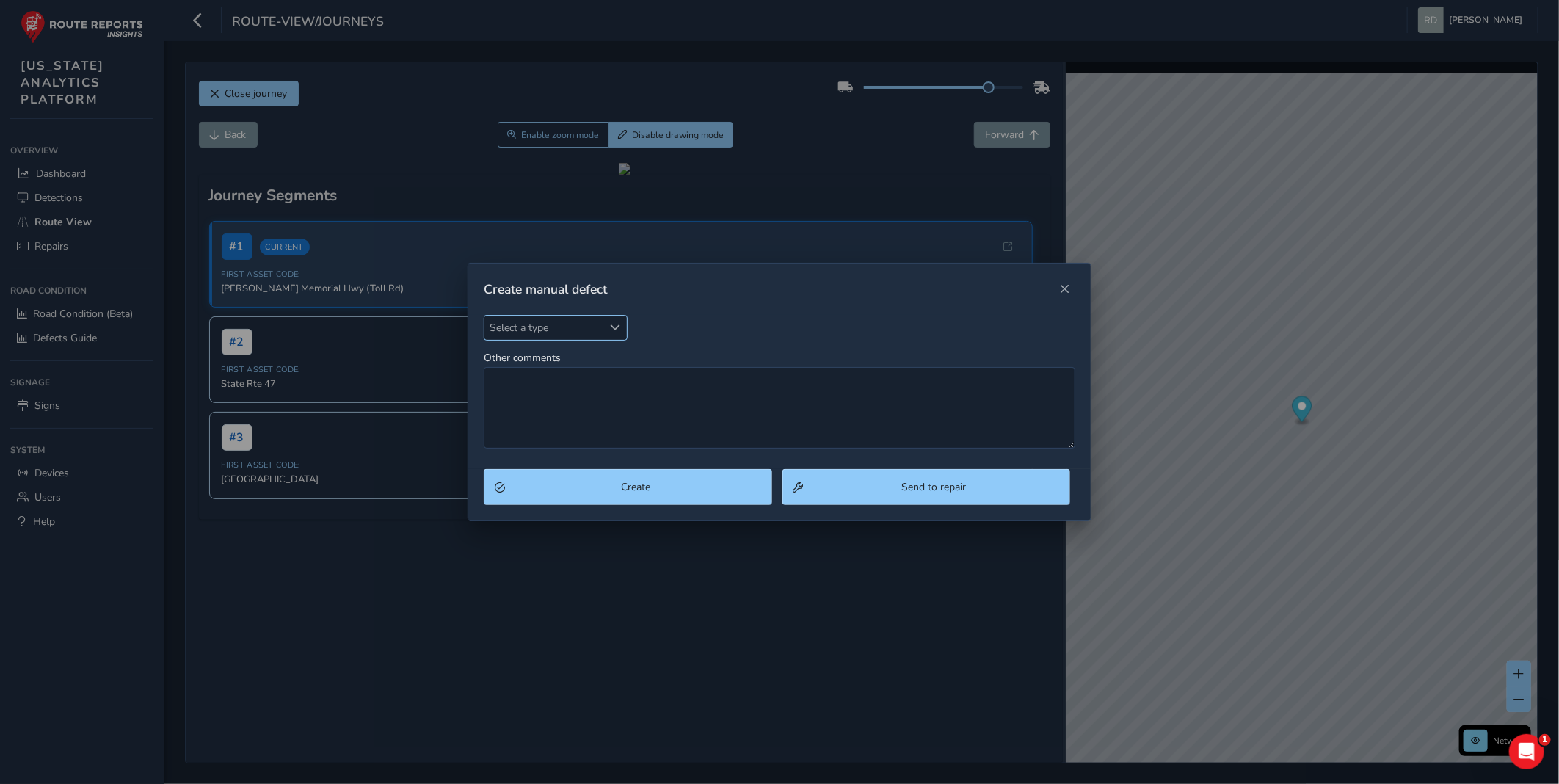
click at [569, 325] on span "Select a type" at bounding box center [544, 327] width 118 height 24
type input "po"
click at [540, 407] on li "Pothole" at bounding box center [571, 419] width 173 height 24
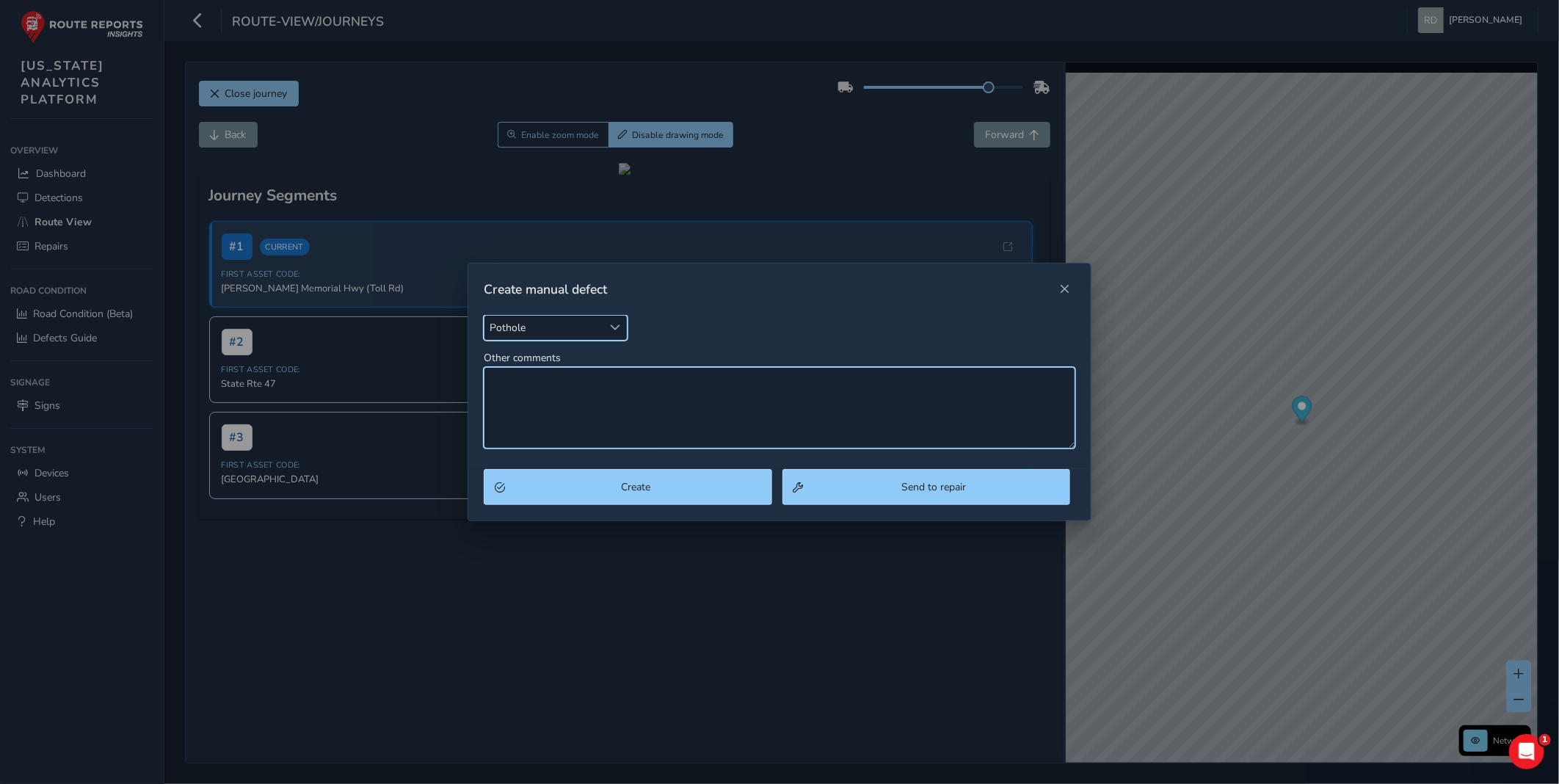
click at [598, 404] on textarea "Other comments" at bounding box center [780, 408] width 592 height 81
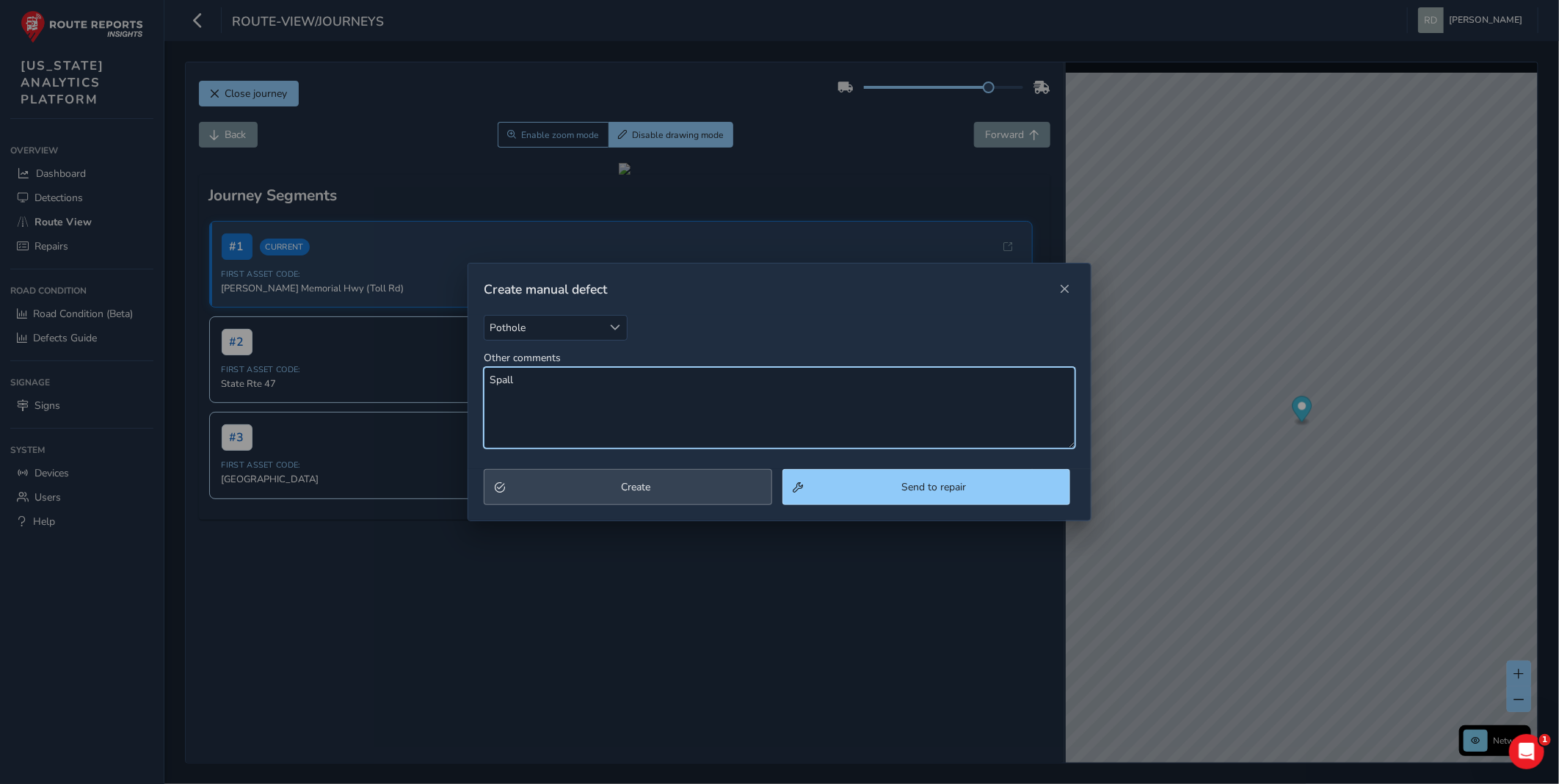
type textarea "Spall"
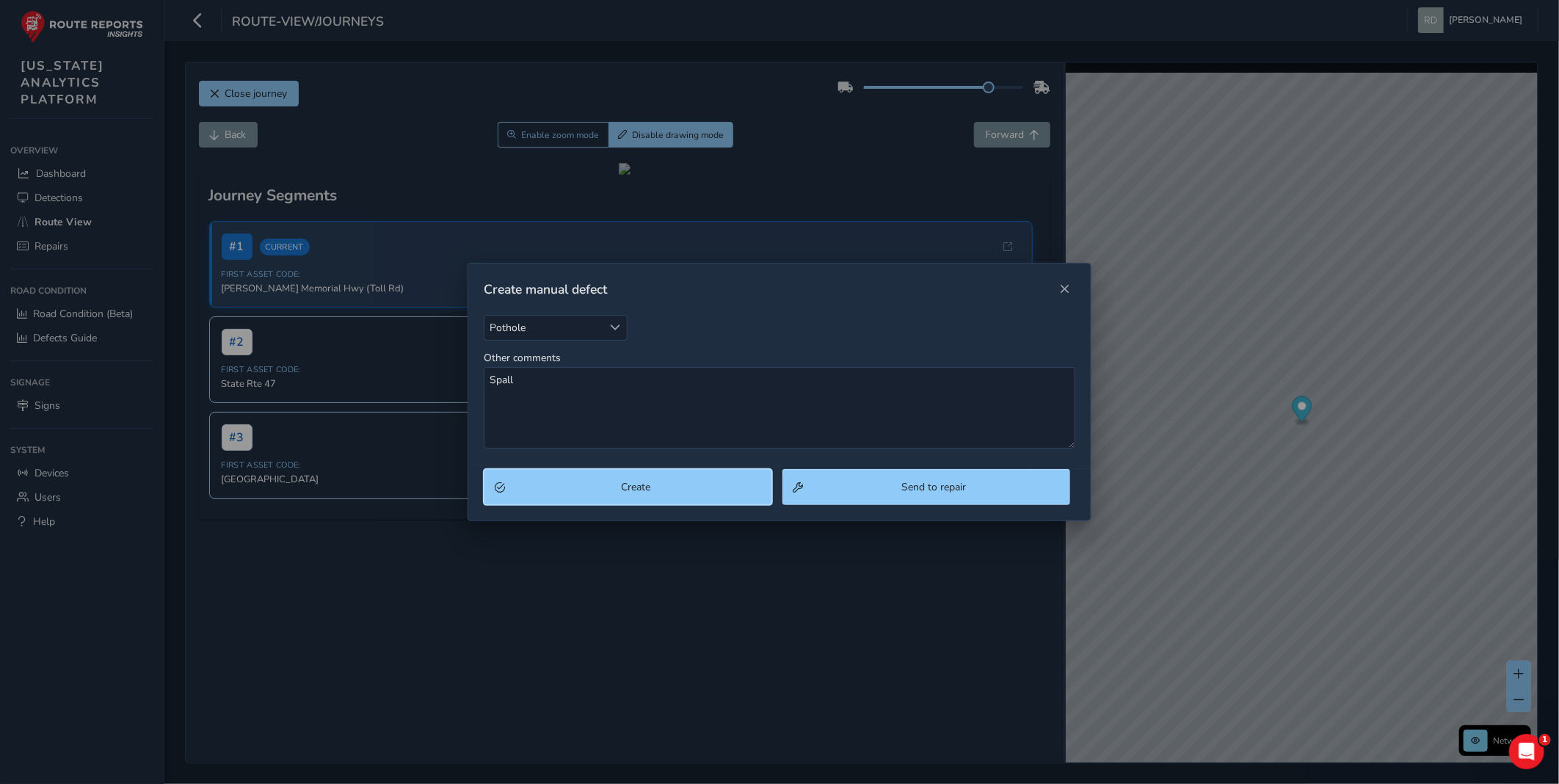
click at [646, 505] on button "Create" at bounding box center [628, 486] width 288 height 36
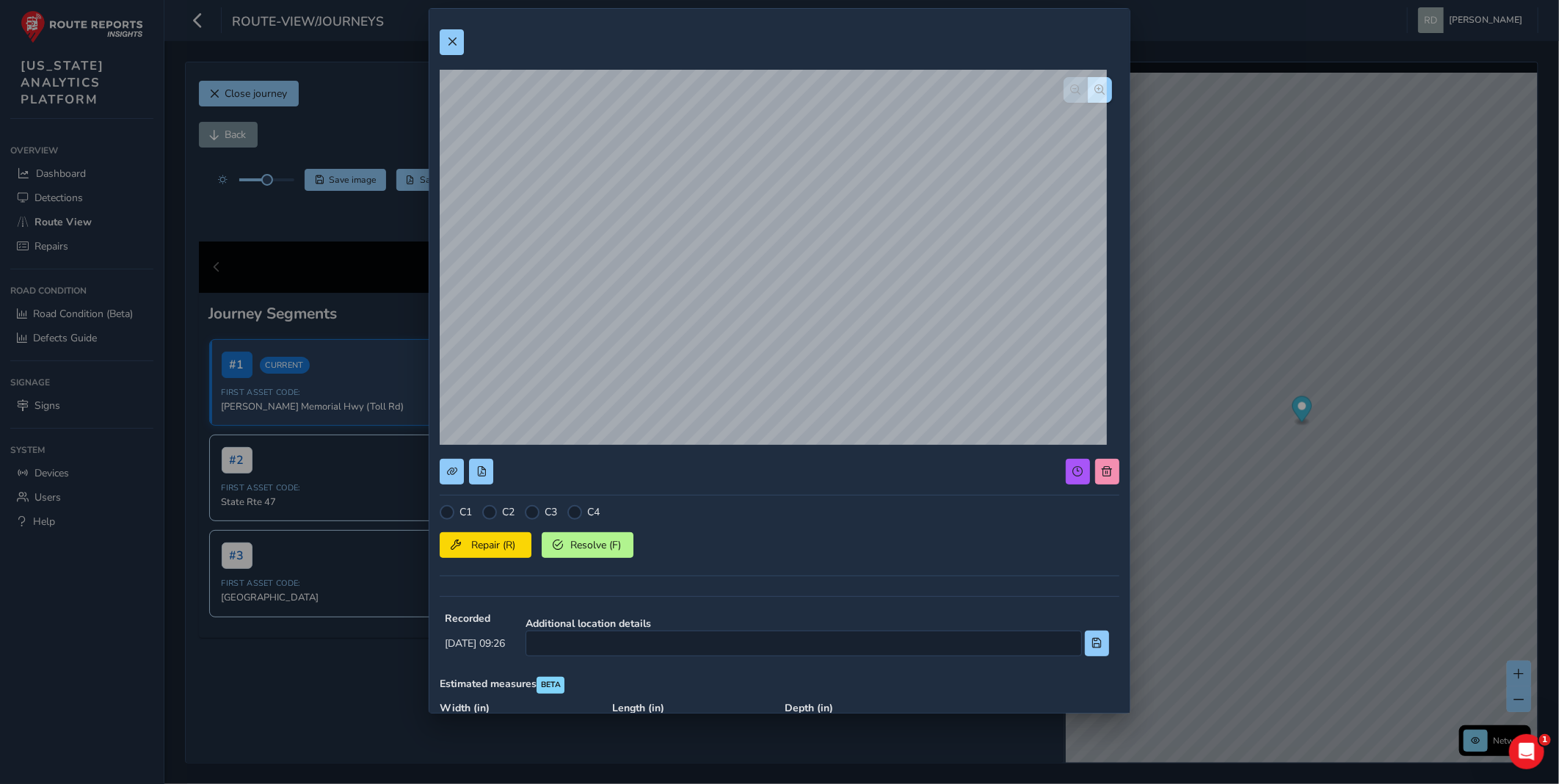
click at [490, 515] on div at bounding box center [489, 511] width 15 height 15
click at [489, 539] on span "Repair (R)" at bounding box center [493, 544] width 54 height 14
click at [451, 47] on button at bounding box center [452, 42] width 24 height 26
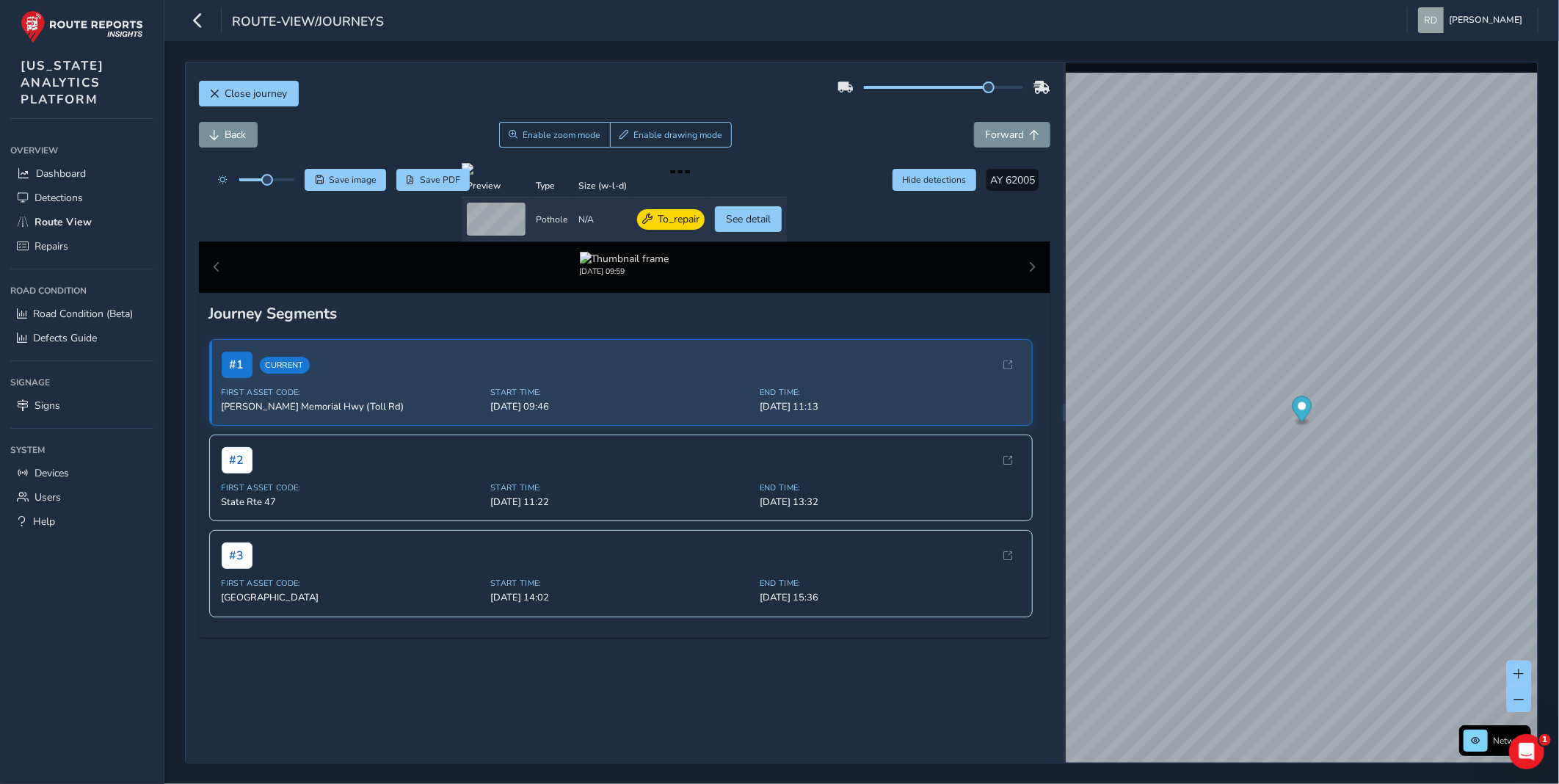
click at [688, 108] on div "Close journey" at bounding box center [625, 99] width 852 height 47
click at [750, 116] on div "Close journey" at bounding box center [625, 99] width 852 height 47
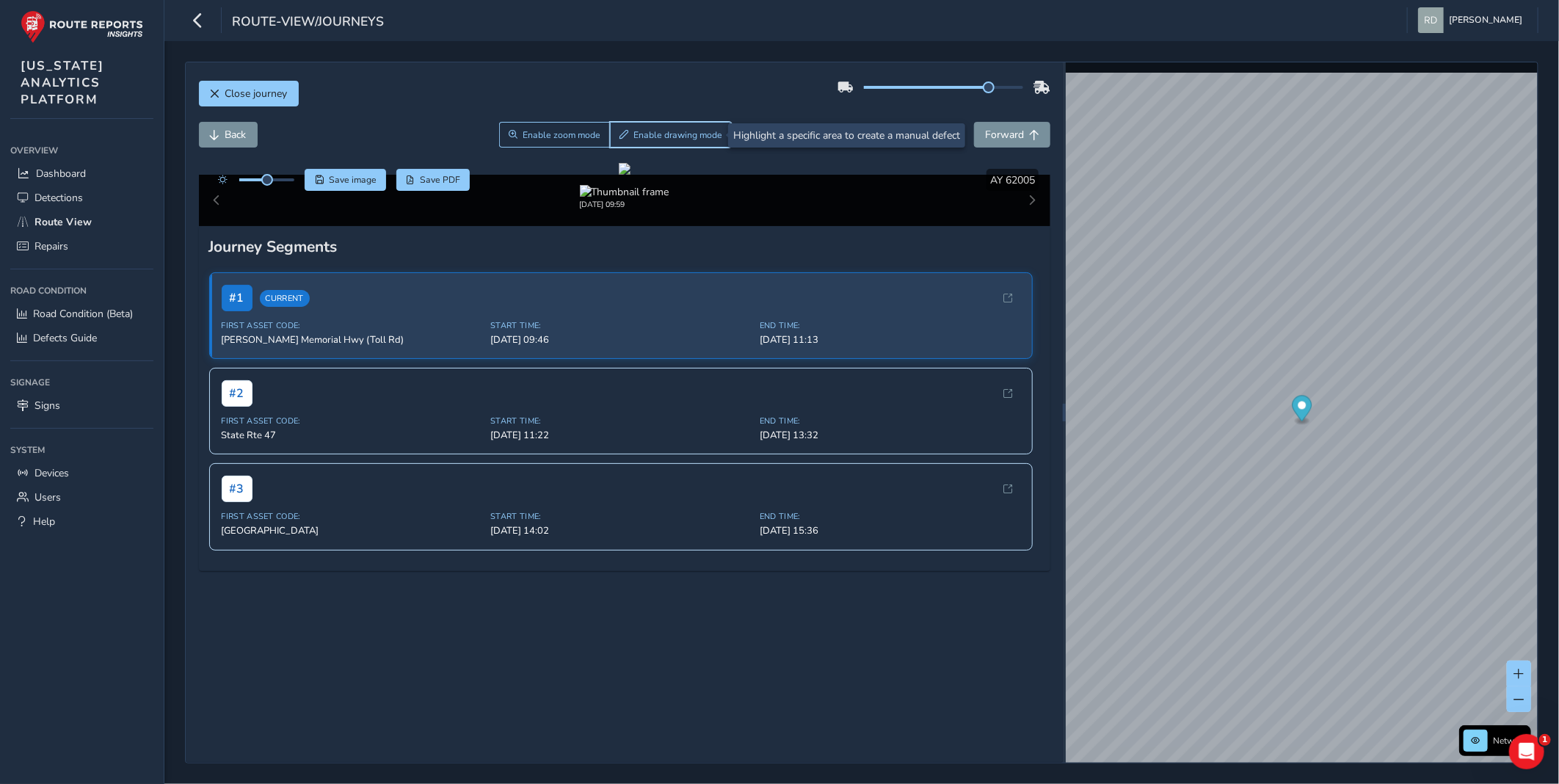
click at [633, 133] on span "Enable drawing mode" at bounding box center [678, 135] width 89 height 12
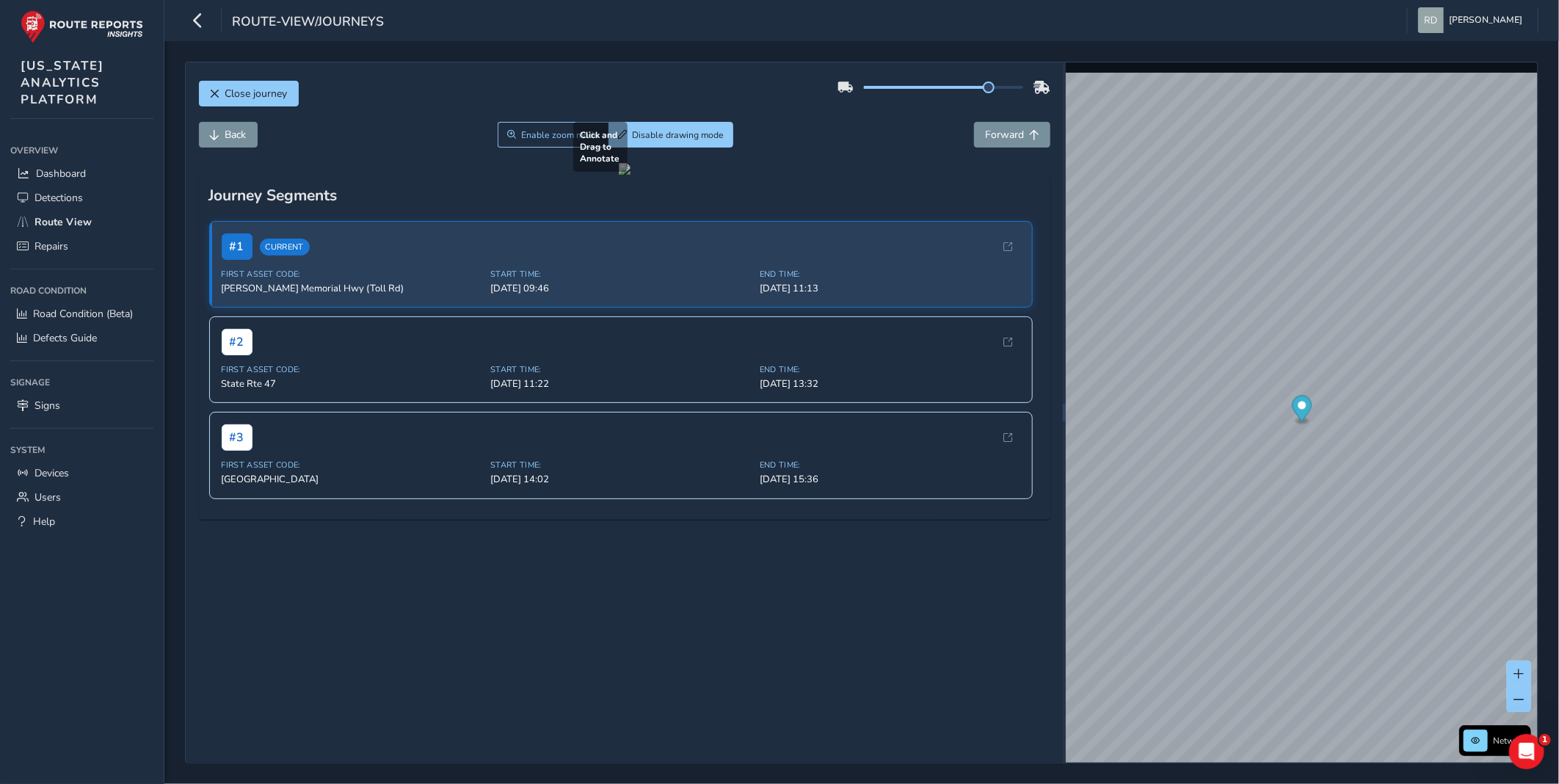
drag, startPoint x: 550, startPoint y: 577, endPoint x: 600, endPoint y: 589, distance: 51.4
click at [619, 175] on div at bounding box center [625, 169] width 12 height 12
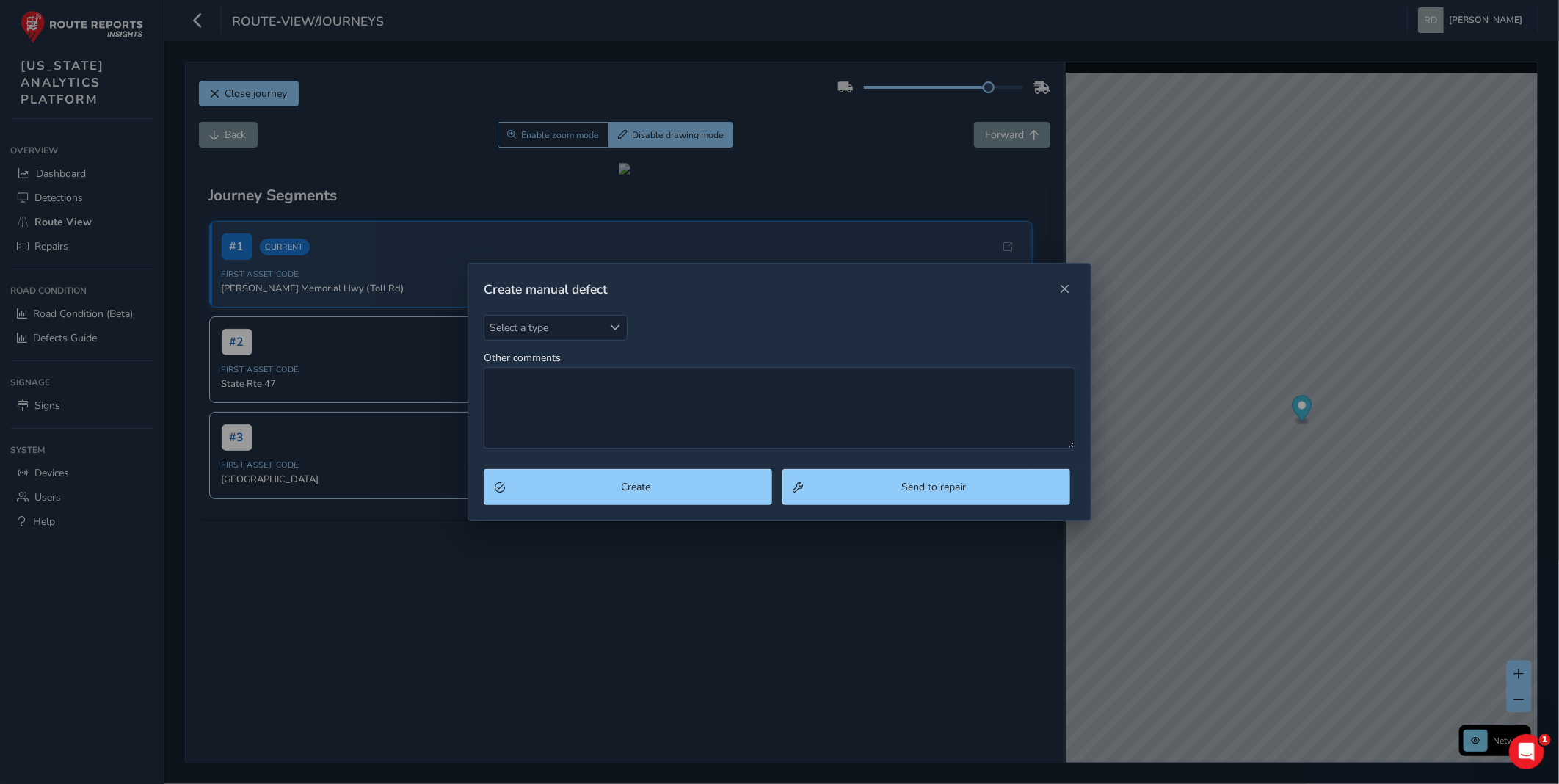
click at [577, 312] on div "Create manual defect" at bounding box center [780, 289] width 623 height 51
click at [577, 332] on span "Select a type" at bounding box center [544, 327] width 118 height 24
type input "po"
click at [567, 417] on li "Pothole" at bounding box center [571, 419] width 173 height 24
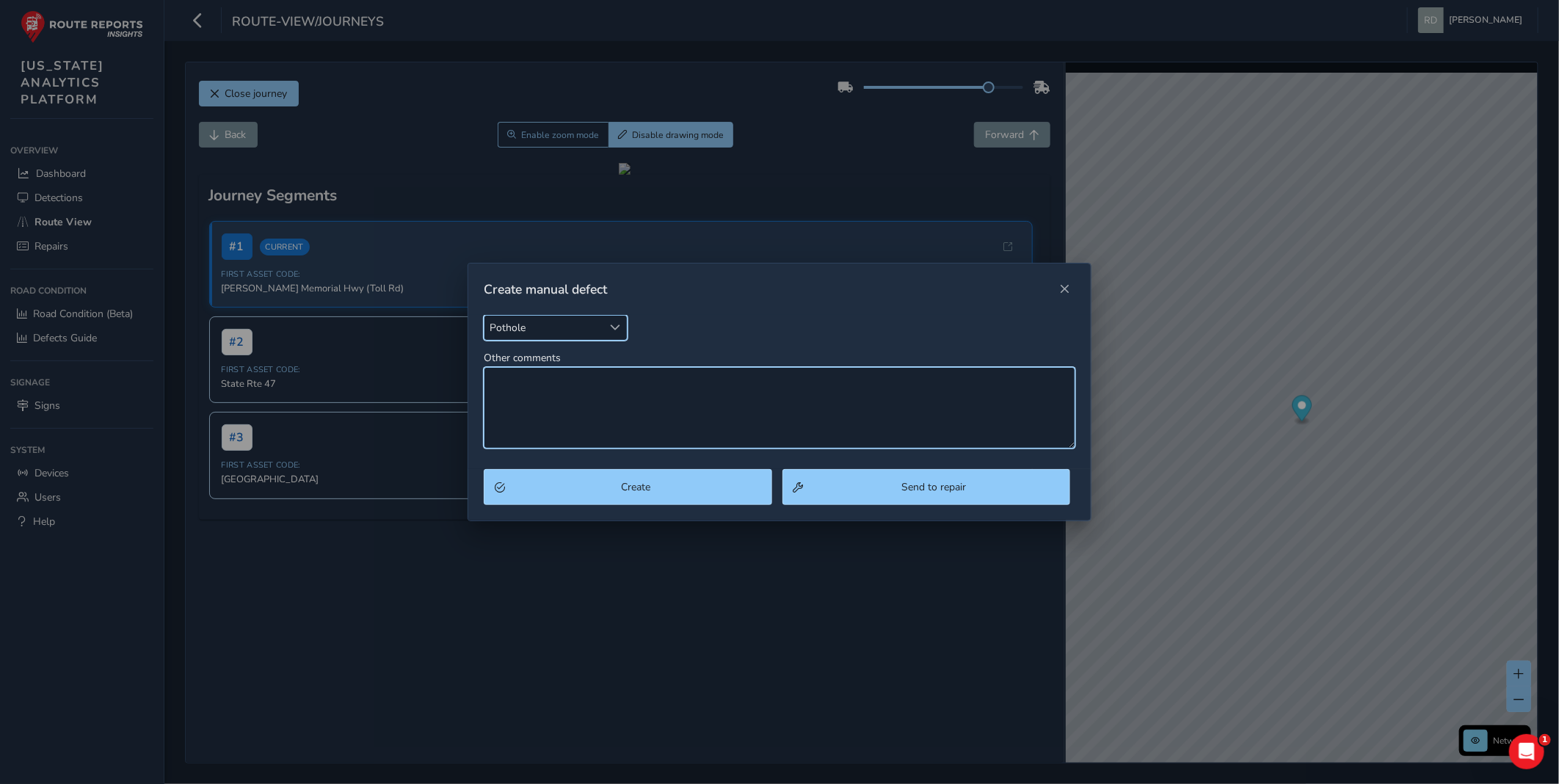
click at [583, 401] on textarea "Other comments" at bounding box center [780, 408] width 592 height 81
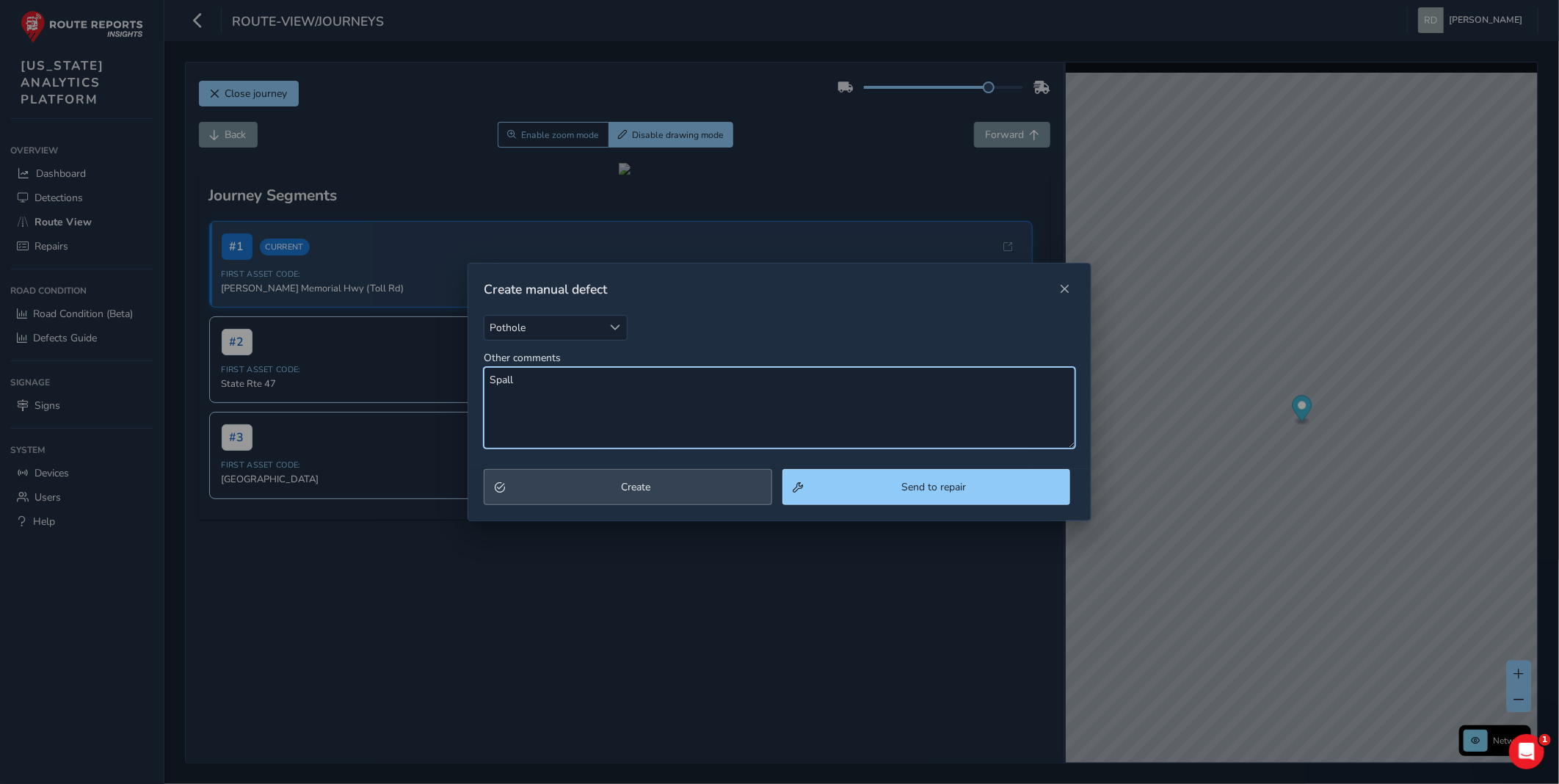
type textarea "Spall"
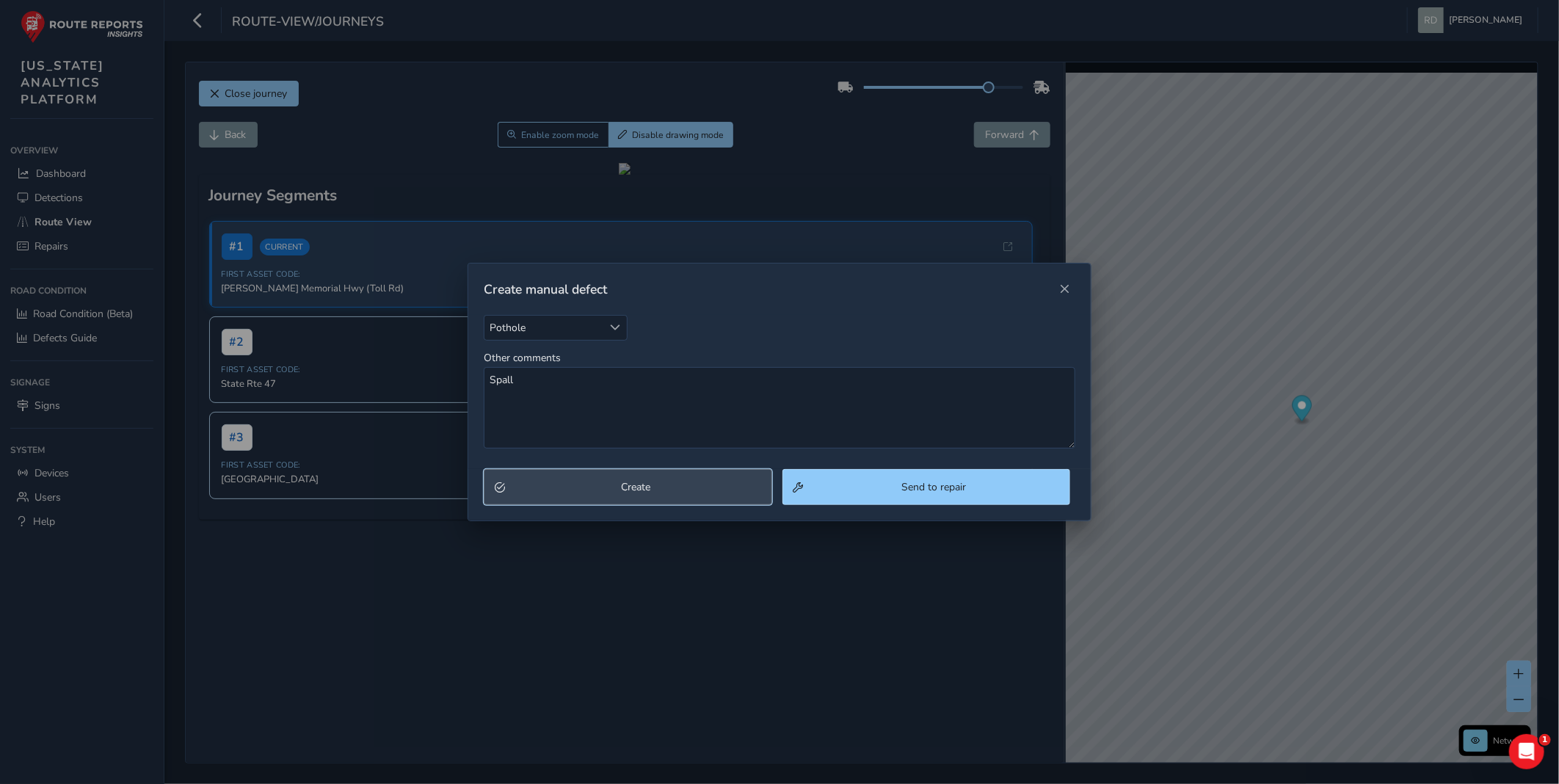
click at [607, 474] on button "Create" at bounding box center [628, 486] width 288 height 36
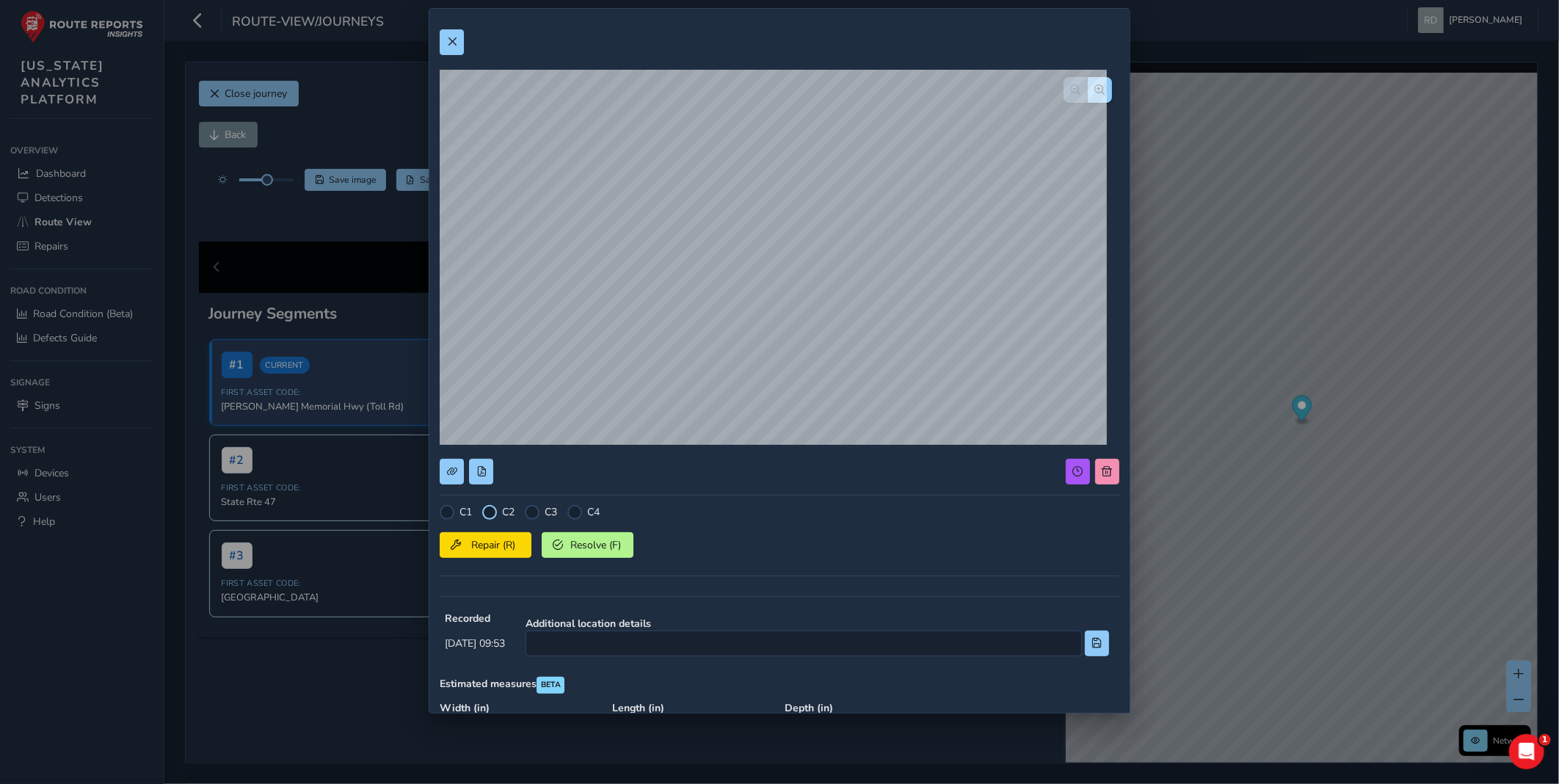
click at [492, 510] on div at bounding box center [489, 511] width 15 height 15
click at [486, 553] on button "Repair (R)" at bounding box center [485, 544] width 92 height 26
click at [456, 46] on span at bounding box center [452, 42] width 11 height 11
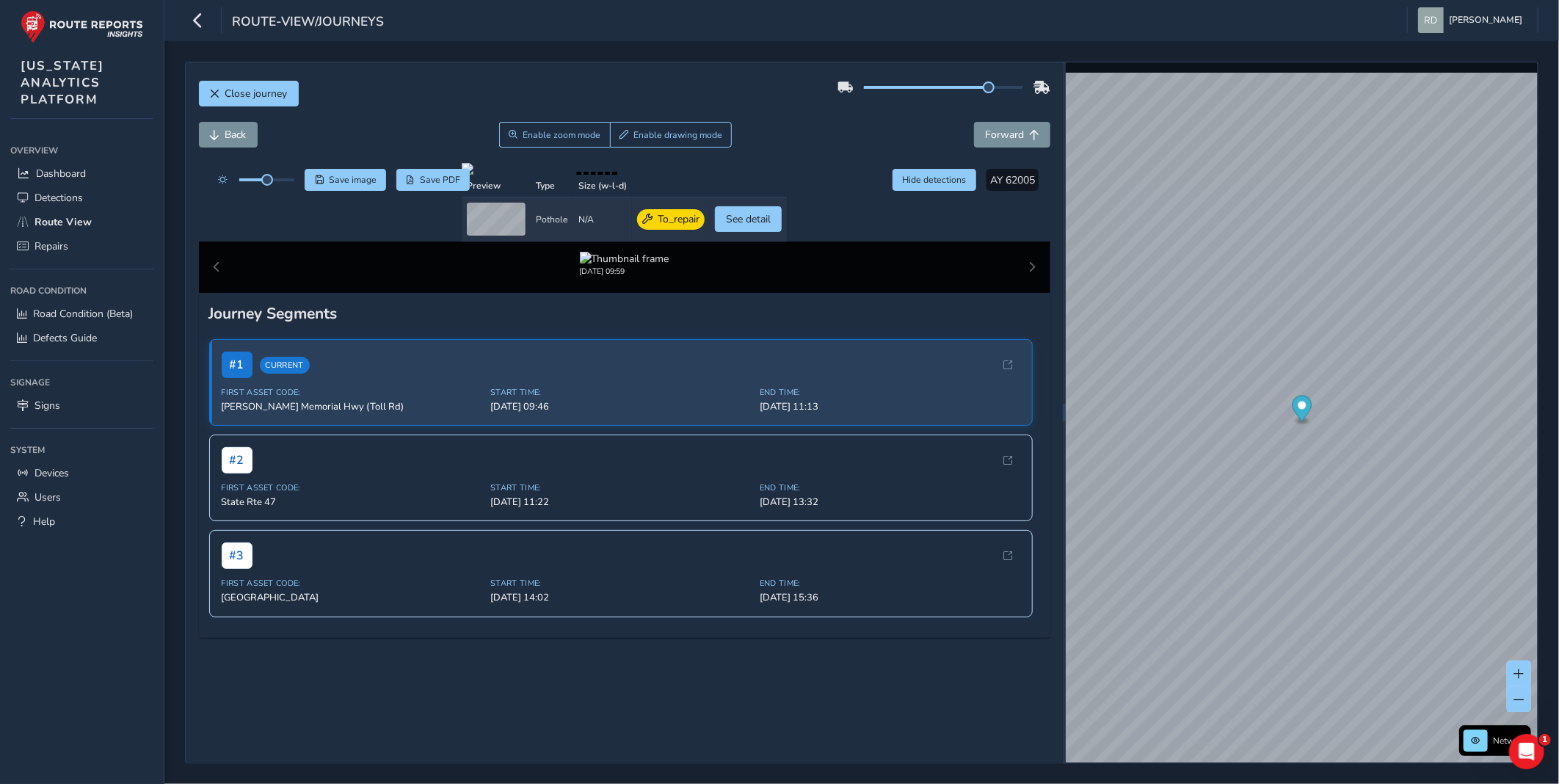
click at [518, 62] on div "Close journey Back Enable zoom mode Enable drawing mode Forward Click and Drag …" at bounding box center [862, 413] width 1354 height 702
click at [812, 108] on div "Close journey" at bounding box center [625, 99] width 852 height 47
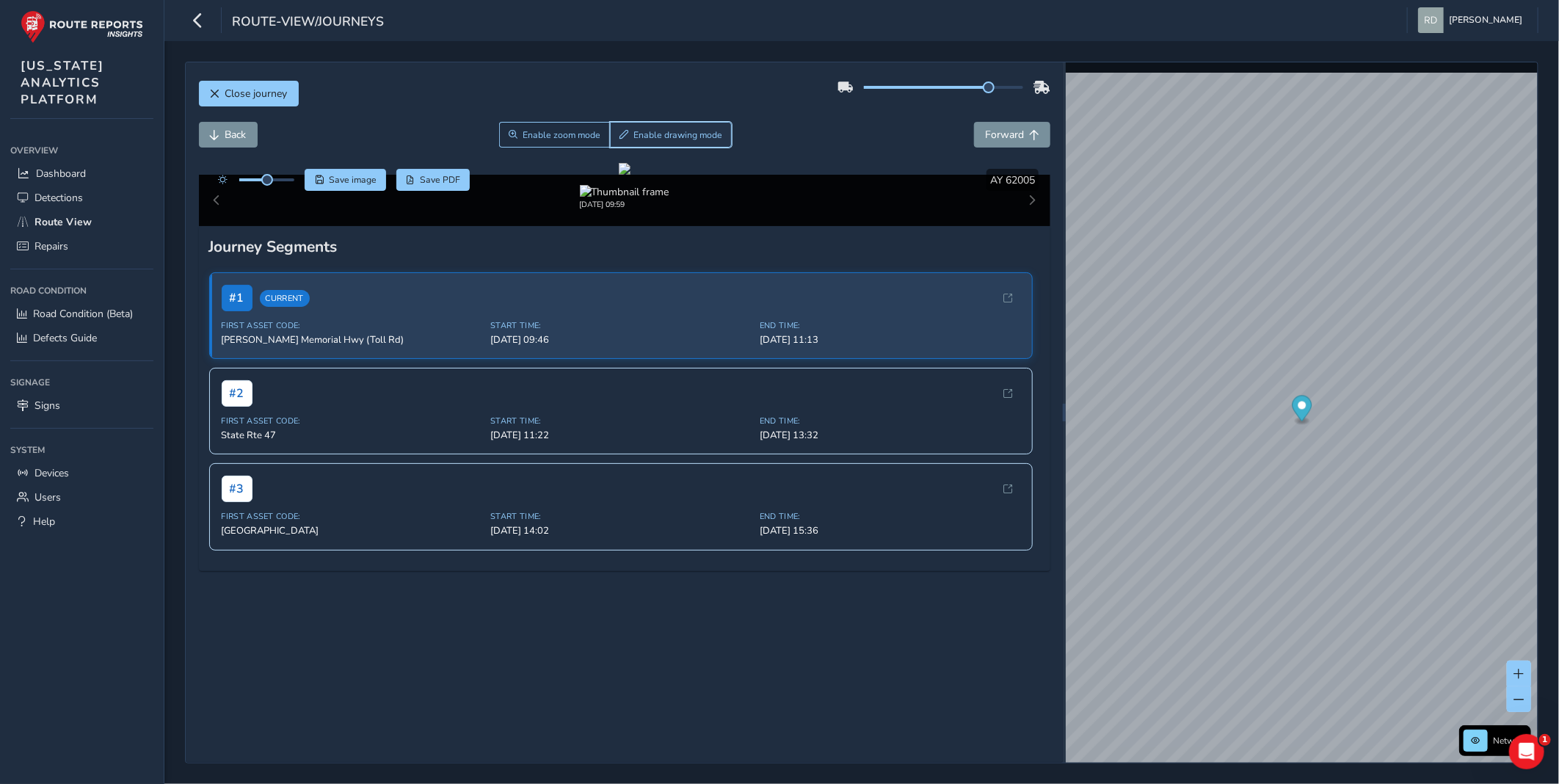
click at [657, 132] on span "Enable drawing mode" at bounding box center [678, 135] width 89 height 12
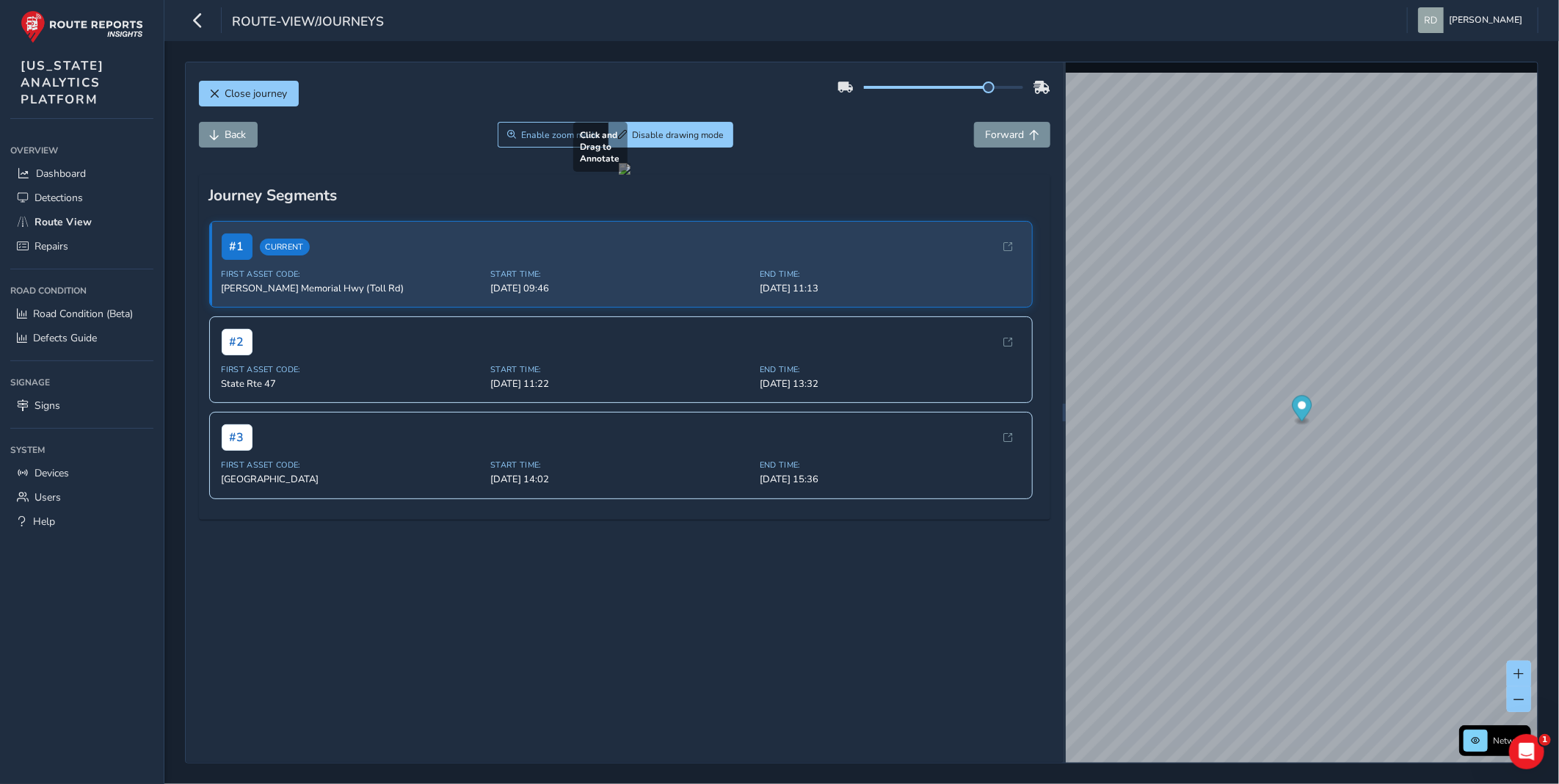
drag, startPoint x: 523, startPoint y: 445, endPoint x: 592, endPoint y: 498, distance: 87.0
click at [619, 175] on div at bounding box center [625, 169] width 12 height 12
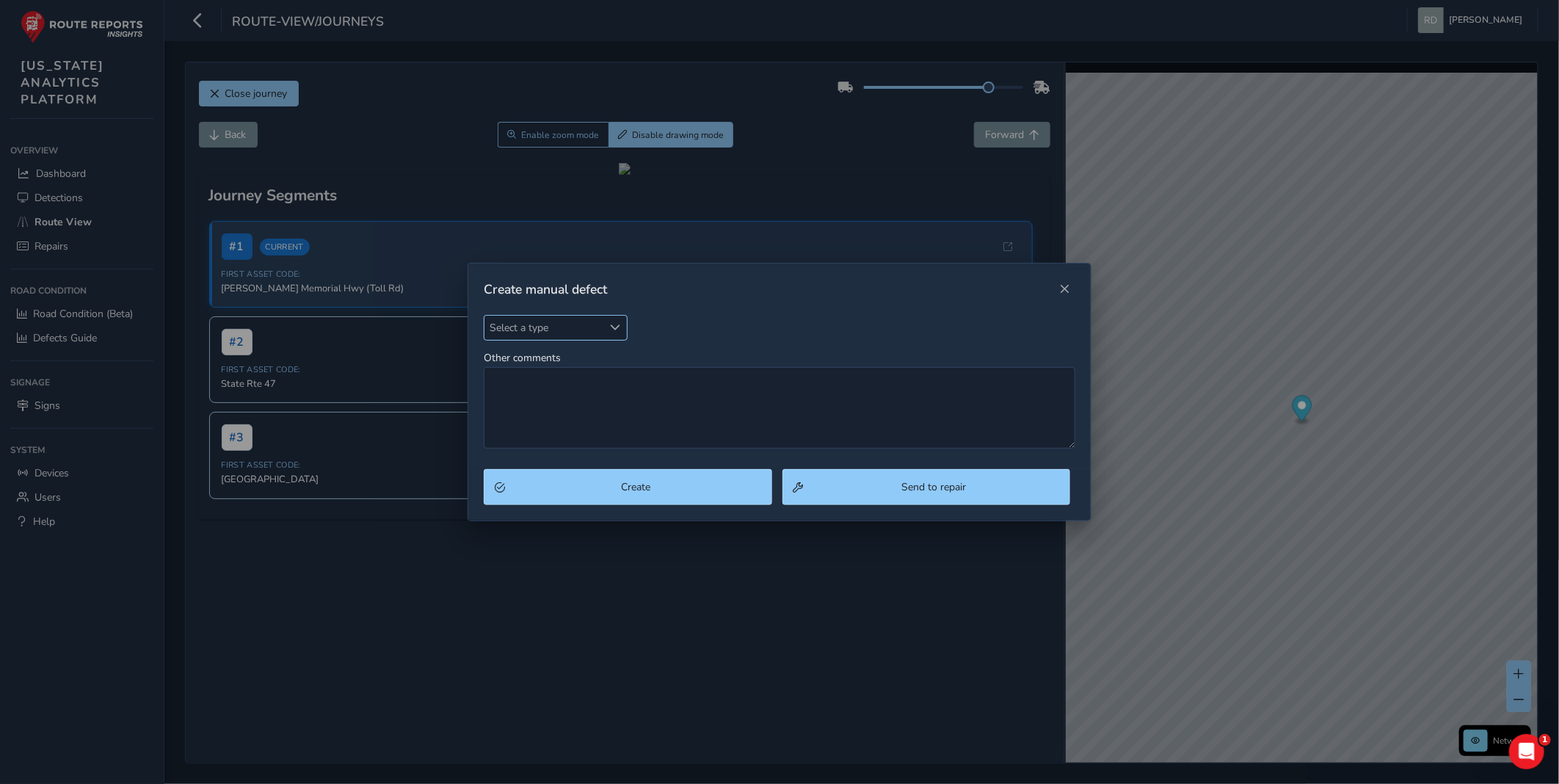
click at [534, 328] on span "Select a type" at bounding box center [544, 327] width 118 height 24
type input "pot"
click at [563, 411] on ul "Pothole" at bounding box center [571, 394] width 173 height 35
click at [563, 400] on li "Pothole" at bounding box center [571, 393] width 173 height 24
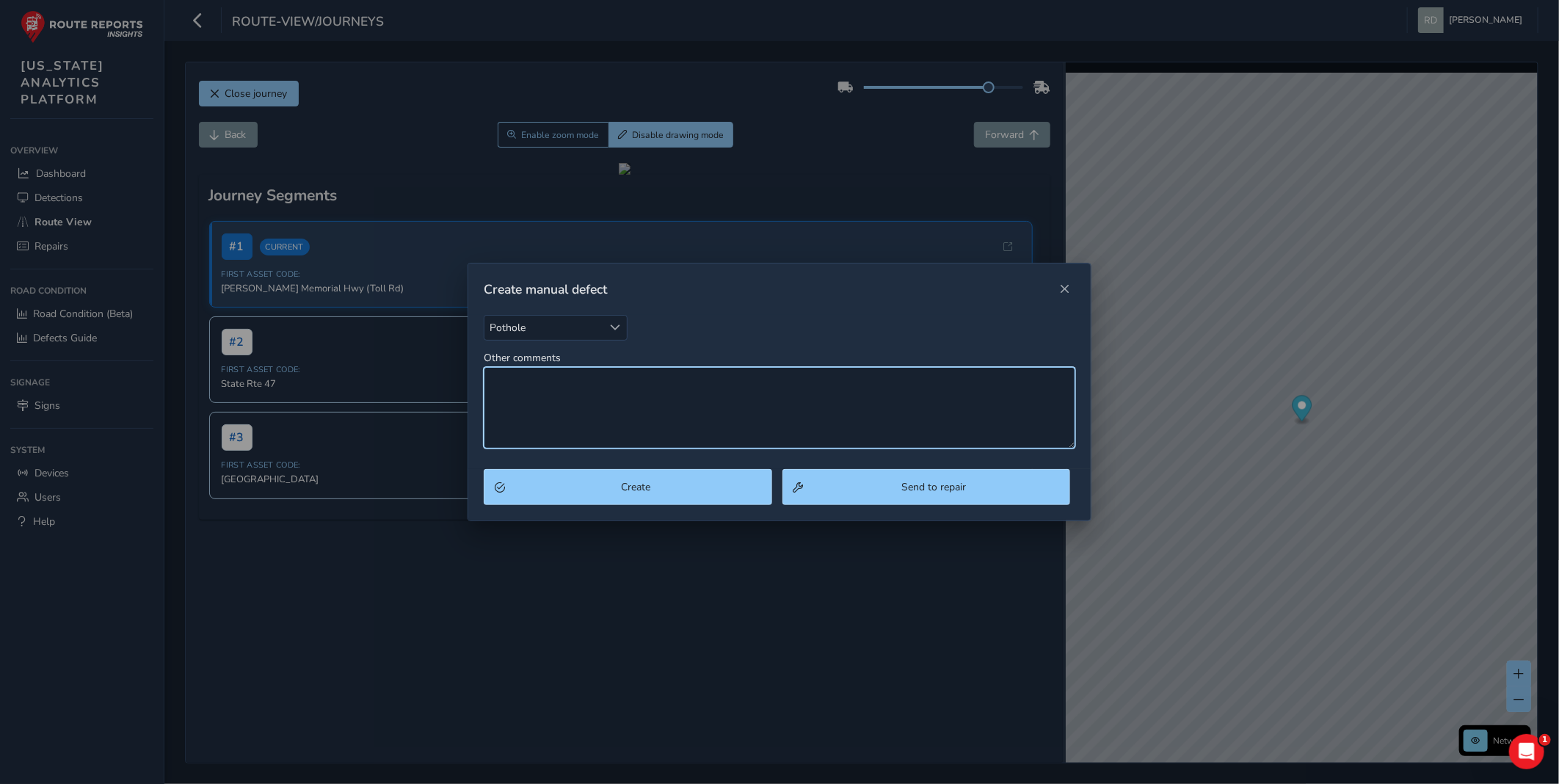
click at [566, 404] on textarea "Other comments" at bounding box center [780, 408] width 592 height 81
type textarea "Spalling"
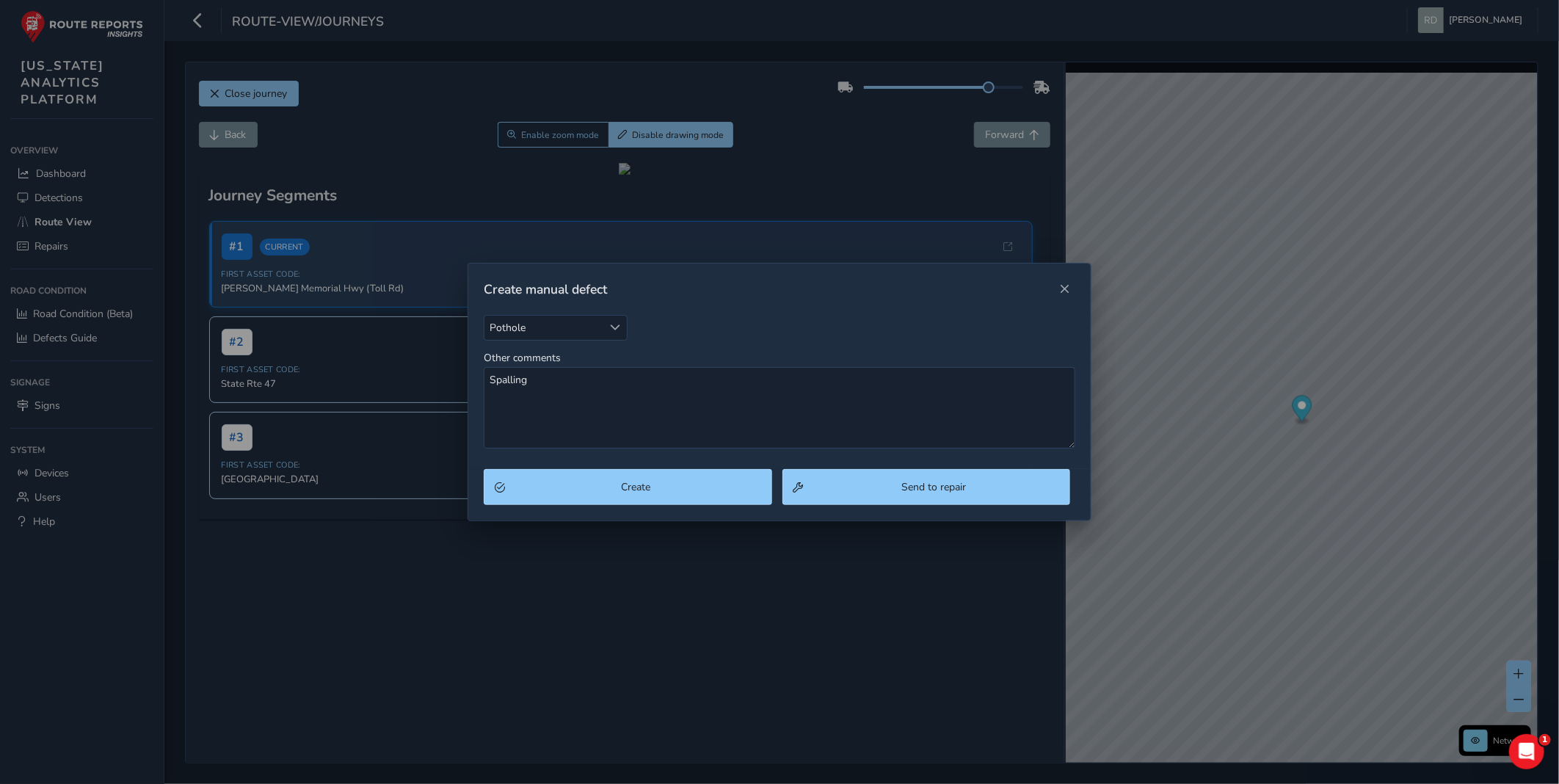
click at [720, 467] on div "Pothole Pothole Other comments Spalling" at bounding box center [780, 392] width 623 height 155
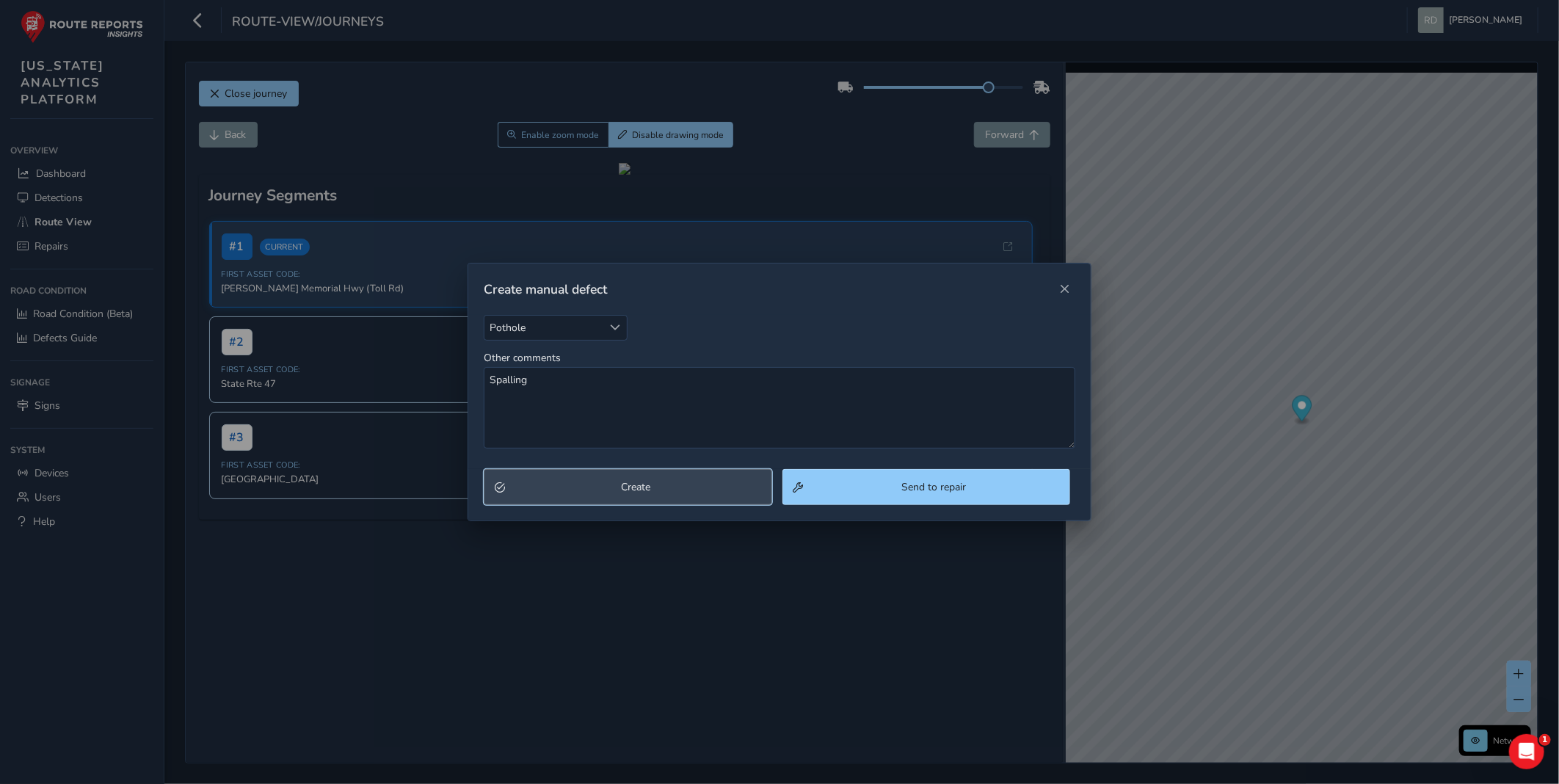
click at [714, 493] on span "Create" at bounding box center [635, 486] width 250 height 14
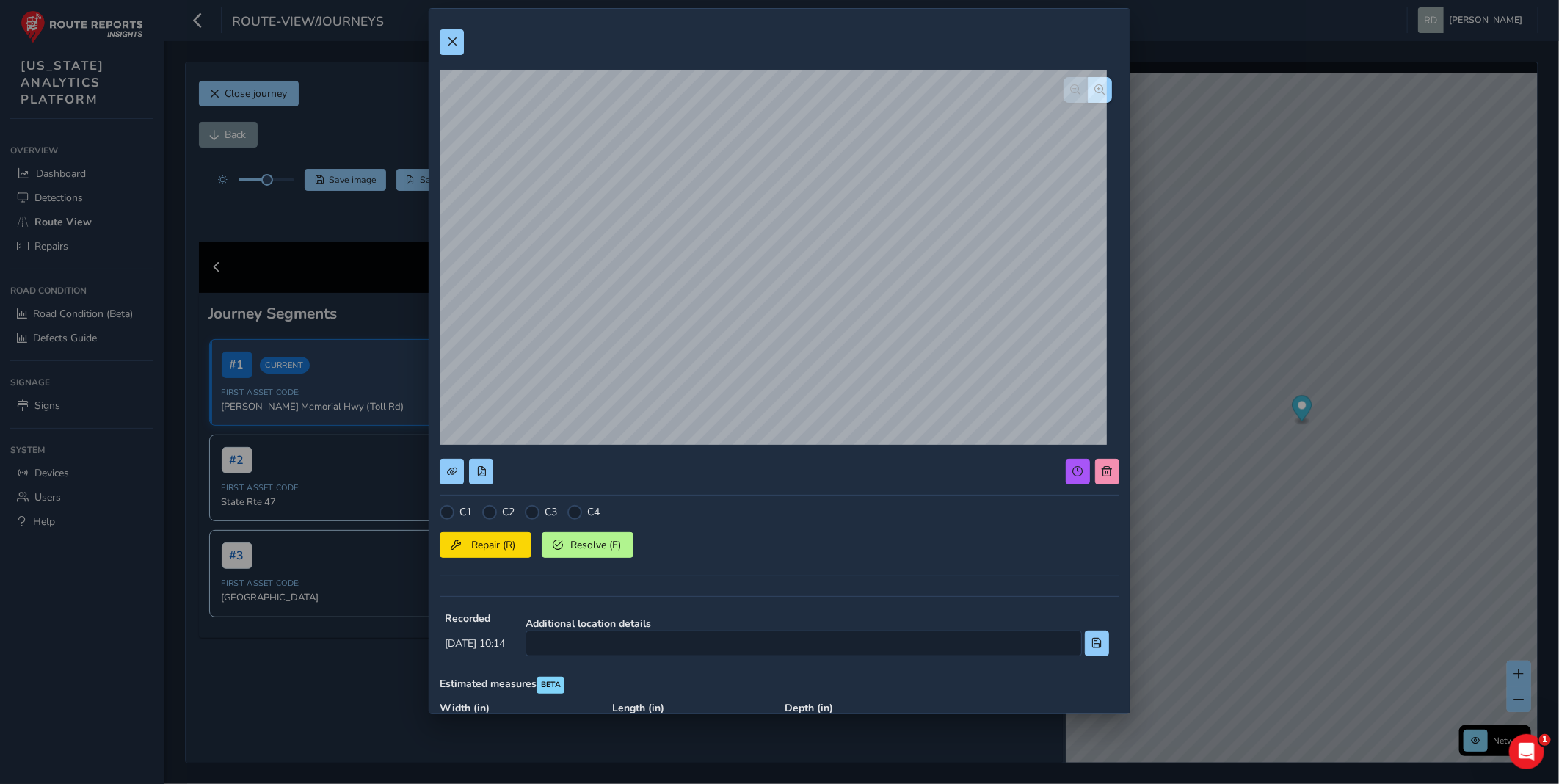
click at [489, 518] on div at bounding box center [489, 511] width 15 height 15
click at [485, 540] on span "Repair (R)" at bounding box center [493, 544] width 54 height 14
click at [452, 53] on button at bounding box center [452, 42] width 24 height 26
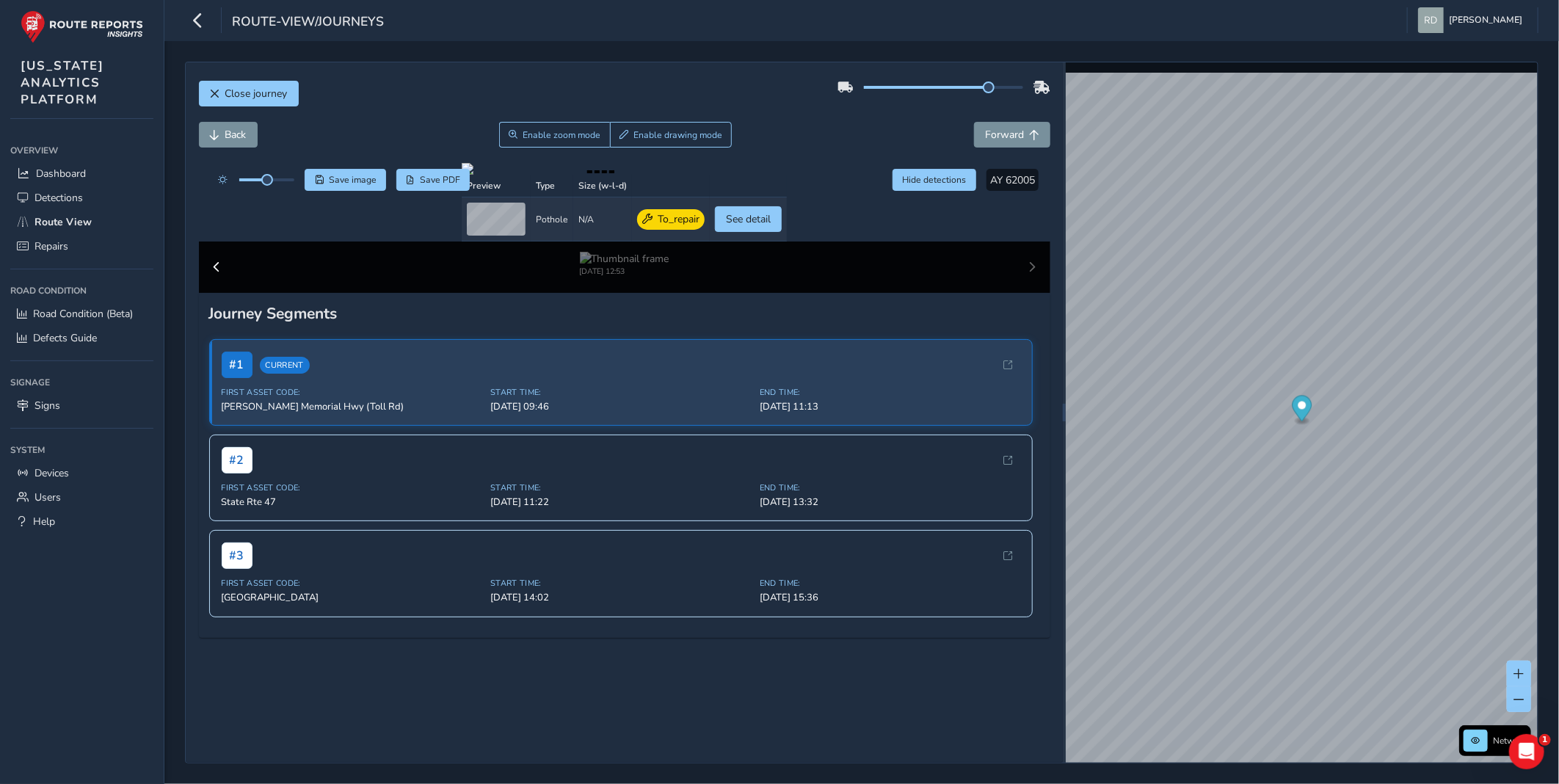
click at [449, 96] on div "Close journey" at bounding box center [625, 99] width 852 height 47
click at [737, 105] on div "Close journey" at bounding box center [625, 99] width 852 height 47
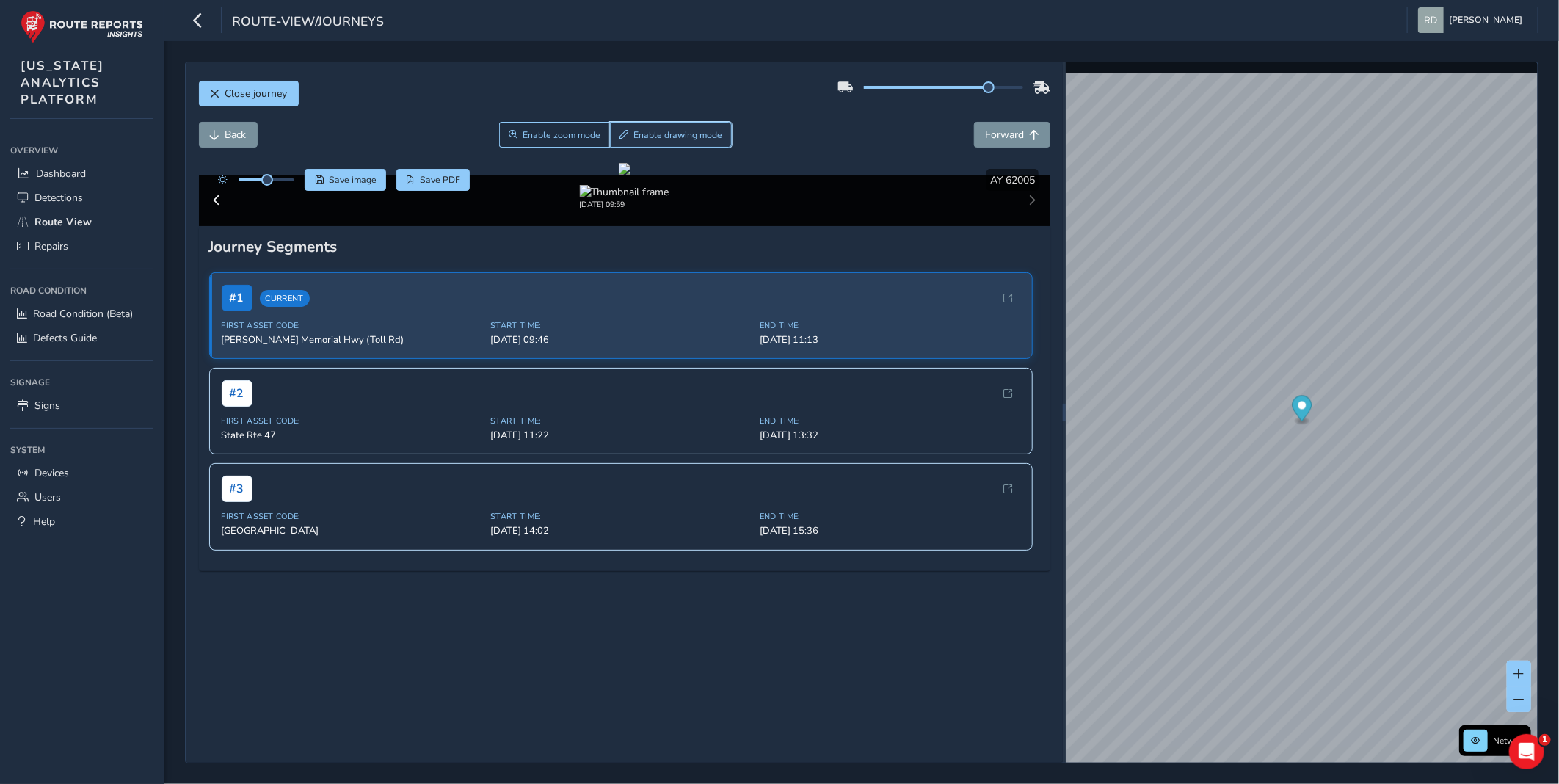
click at [720, 137] on button "Enable drawing mode" at bounding box center [671, 134] width 123 height 26
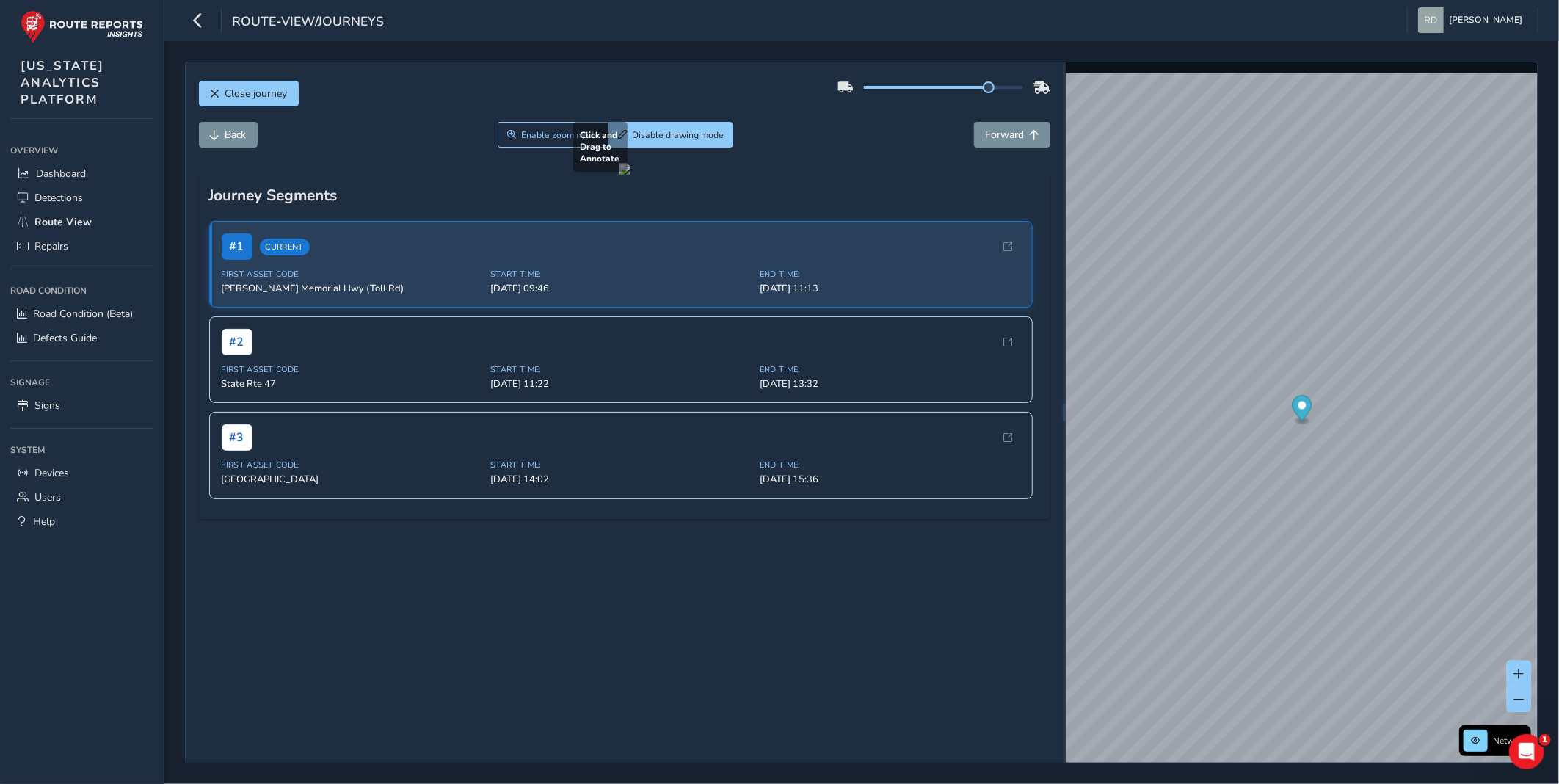
drag, startPoint x: 729, startPoint y: 522, endPoint x: 831, endPoint y: 585, distance: 119.9
click at [631, 175] on div at bounding box center [625, 169] width 12 height 12
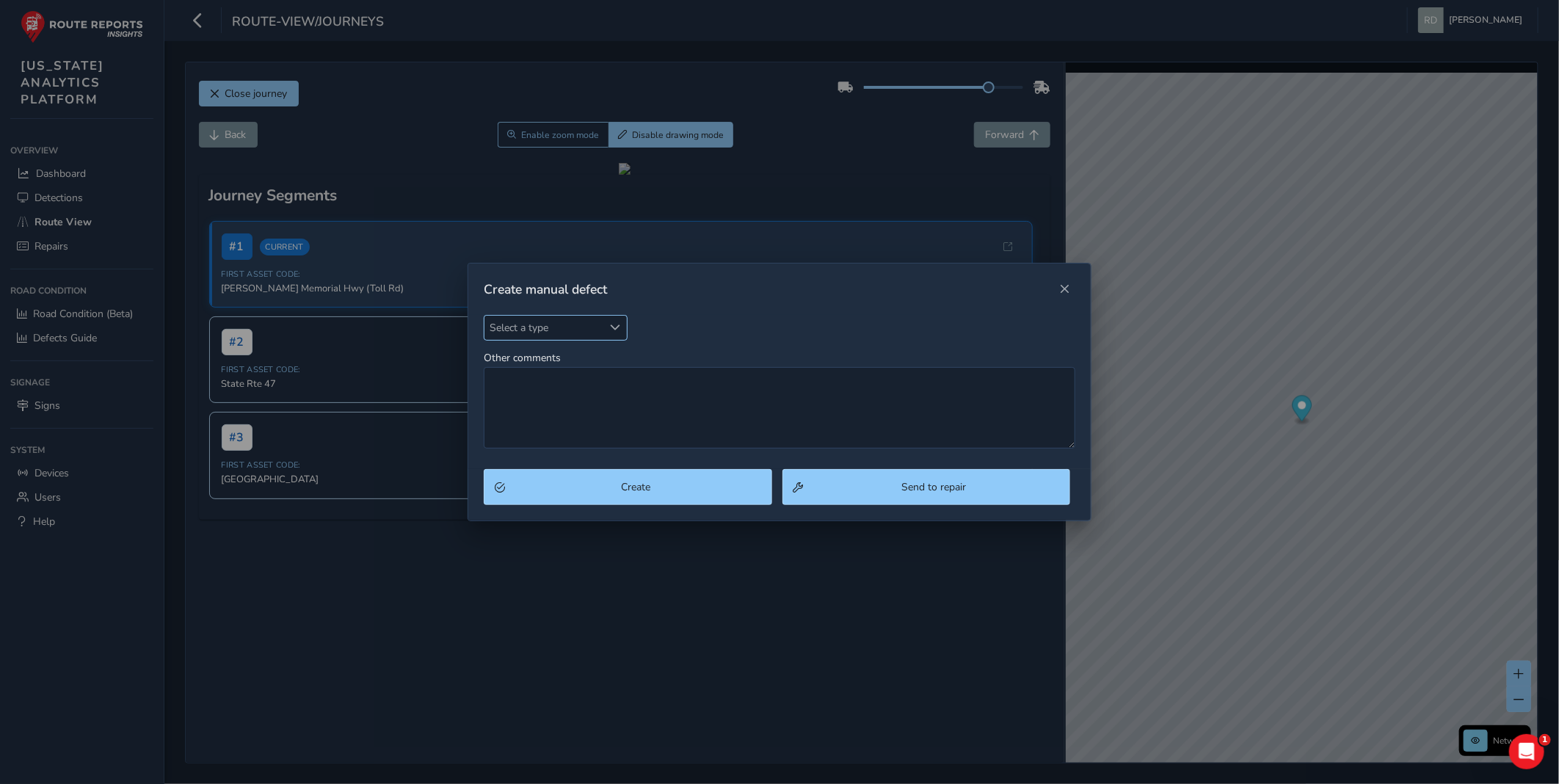
drag, startPoint x: 514, startPoint y: 339, endPoint x: 518, endPoint y: 329, distance: 10.8
click at [516, 332] on div "Select a type Select a type" at bounding box center [555, 328] width 144 height 26
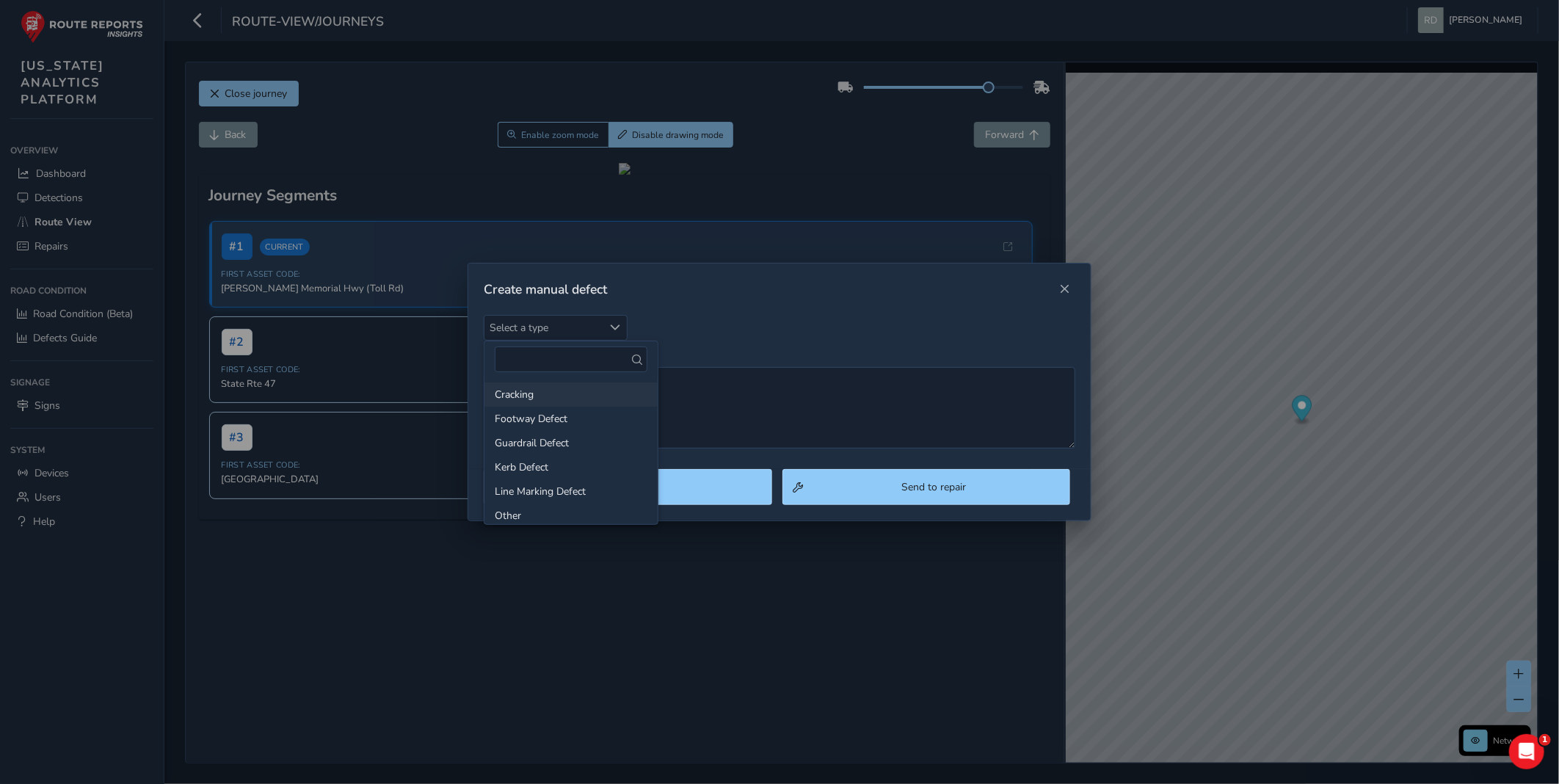
click at [519, 387] on li "Cracking" at bounding box center [571, 393] width 173 height 24
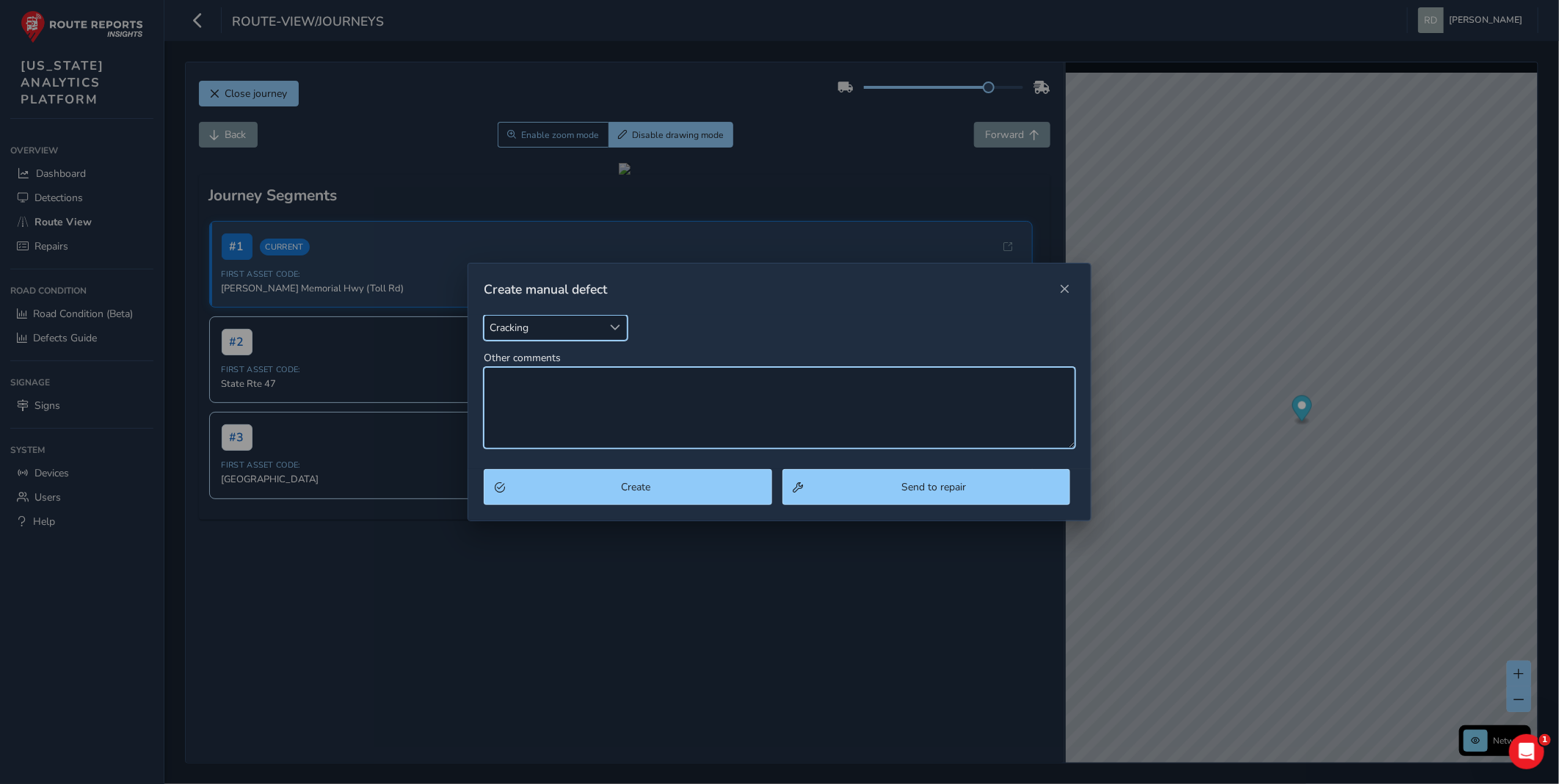
click at [524, 417] on textarea "Other comments" at bounding box center [780, 408] width 592 height 81
type textarea "c"
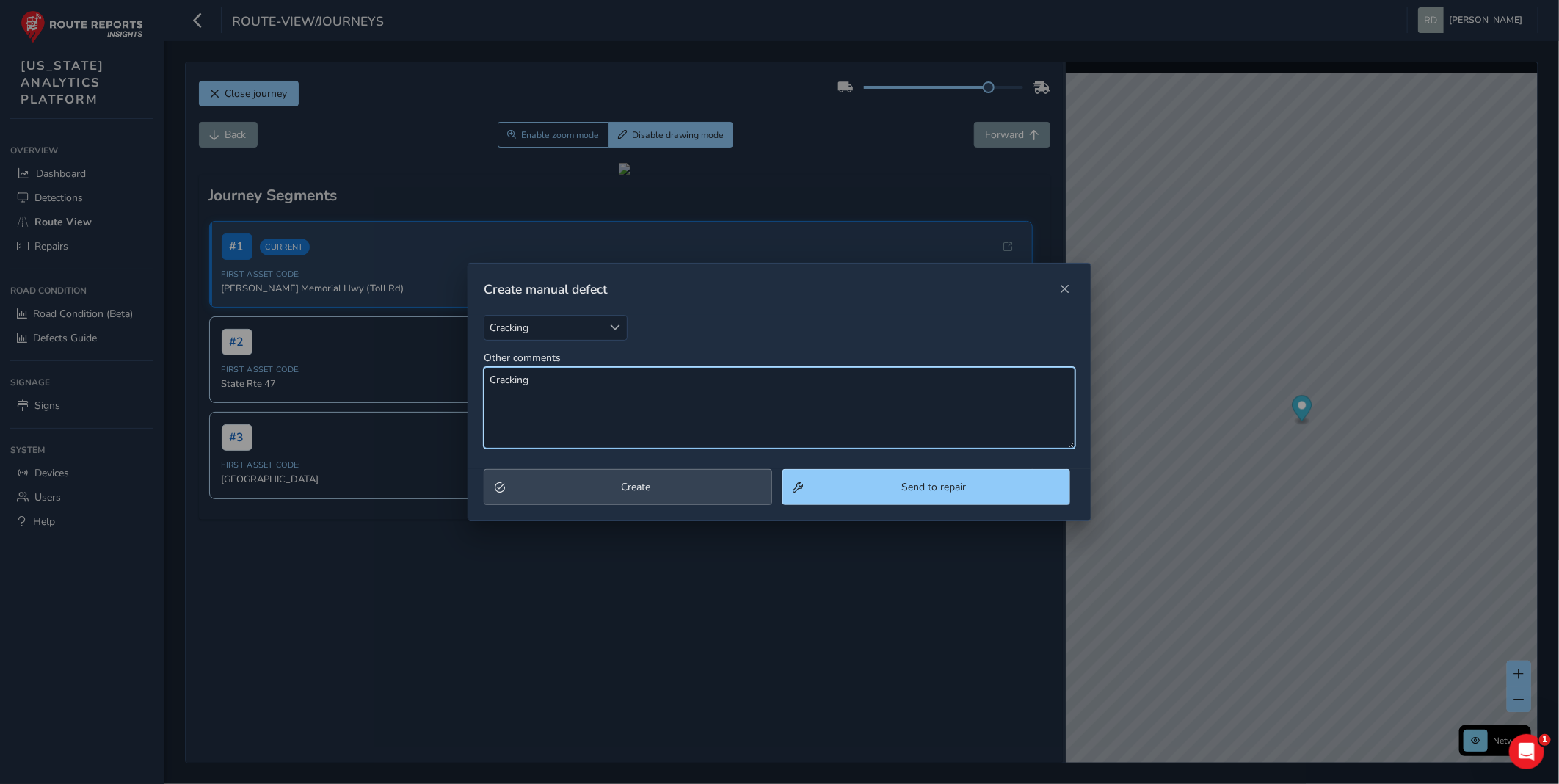
type textarea "Cracking"
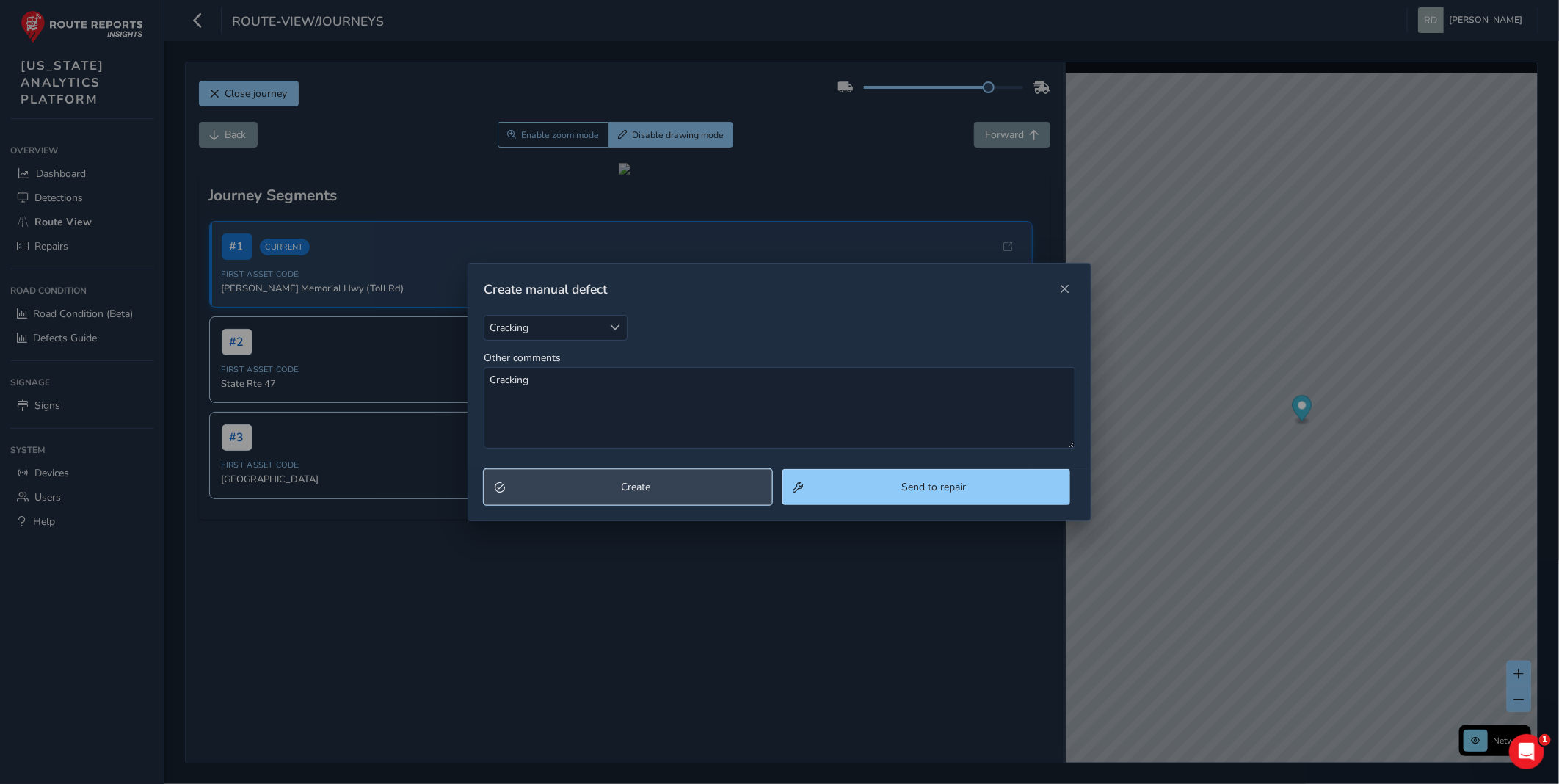
click at [551, 489] on span "Create" at bounding box center [635, 486] width 250 height 14
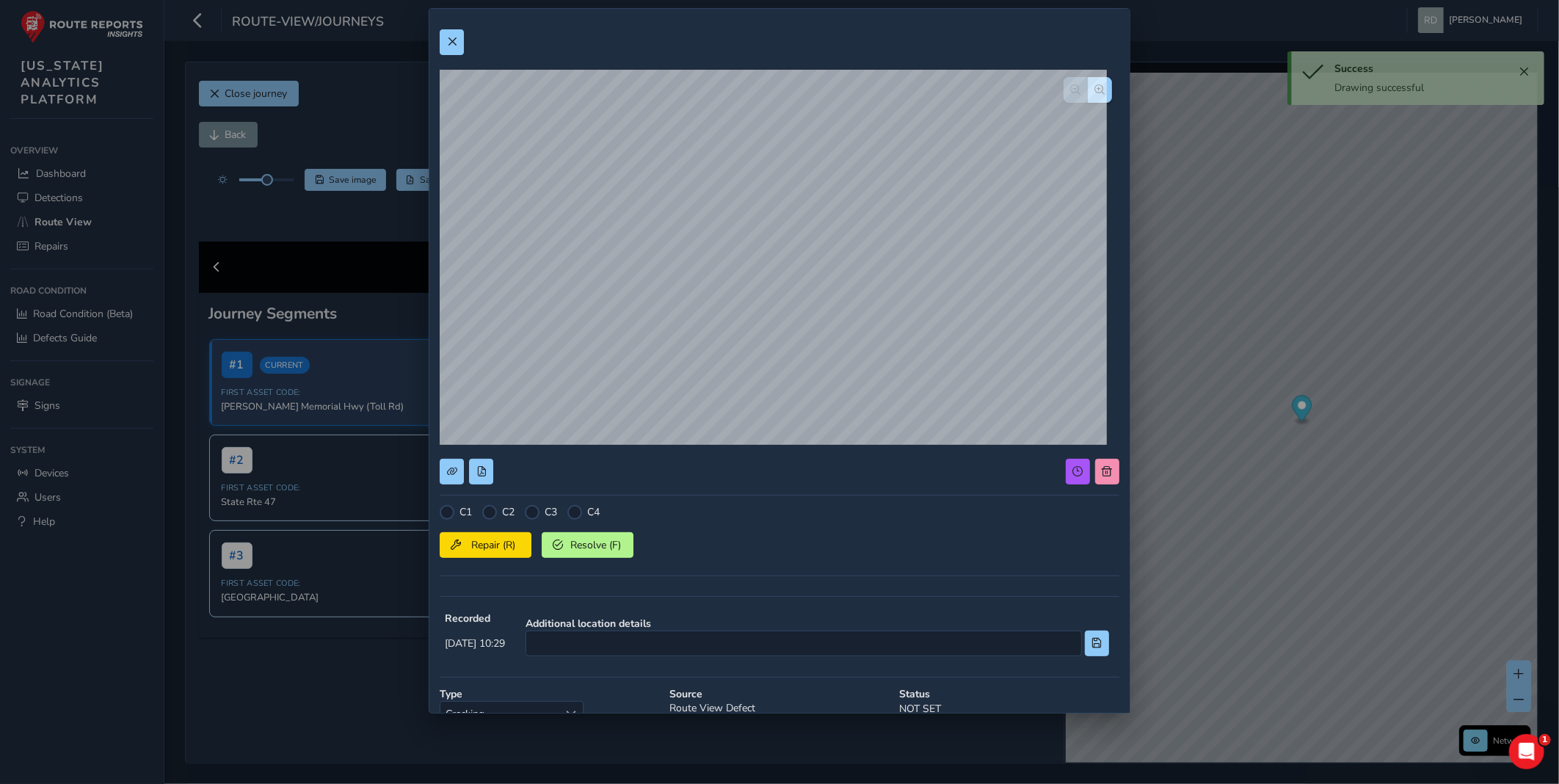
click at [482, 519] on div "C1 C2 C3 C4 Repair (R) Resolve (F)" at bounding box center [780, 545] width 680 height 81
click at [489, 516] on div at bounding box center [489, 511] width 15 height 15
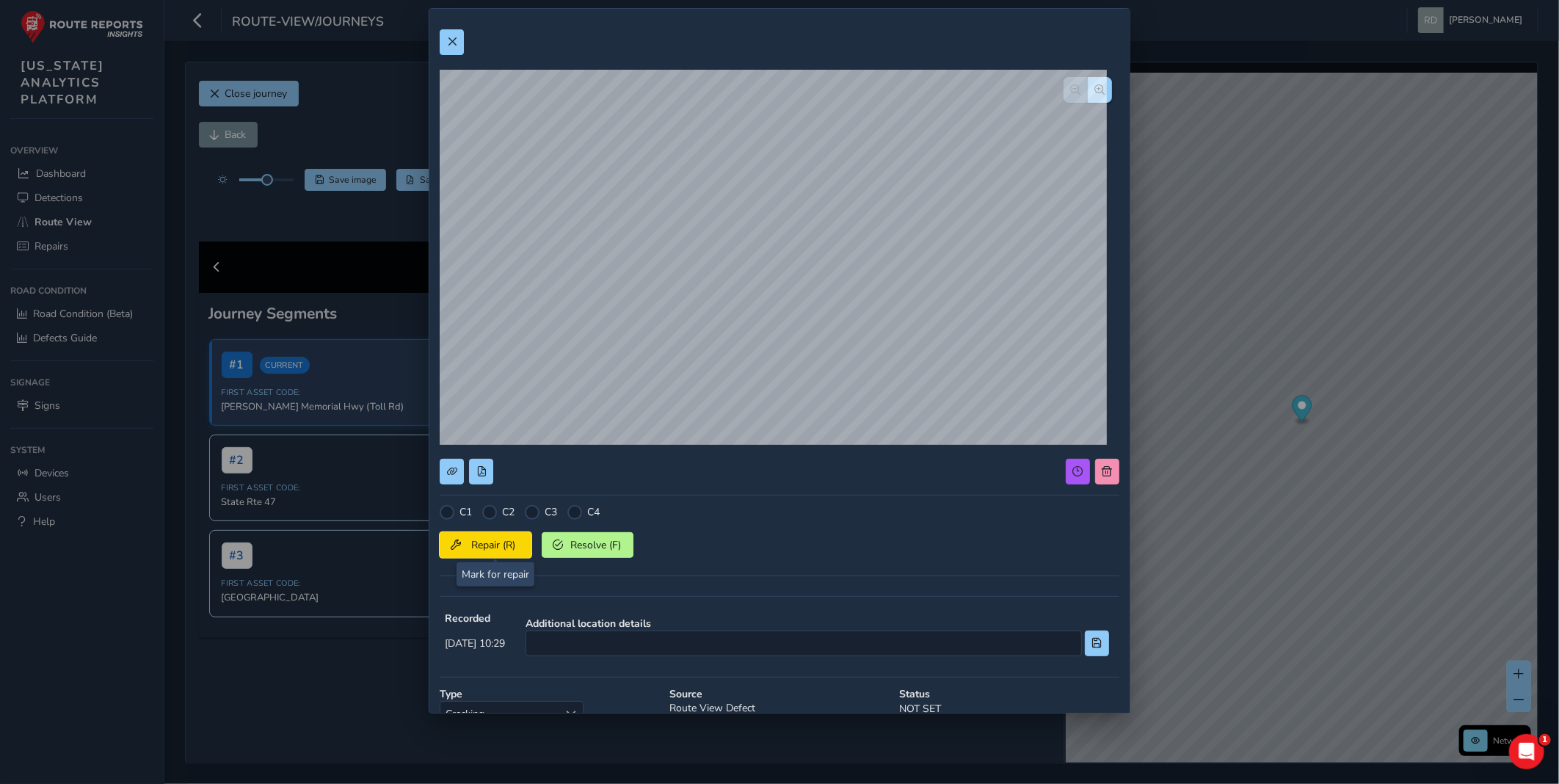
click at [492, 544] on span "Repair (R)" at bounding box center [493, 544] width 54 height 14
click at [442, 53] on button at bounding box center [452, 42] width 24 height 26
